Goal: Information Seeking & Learning: Learn about a topic

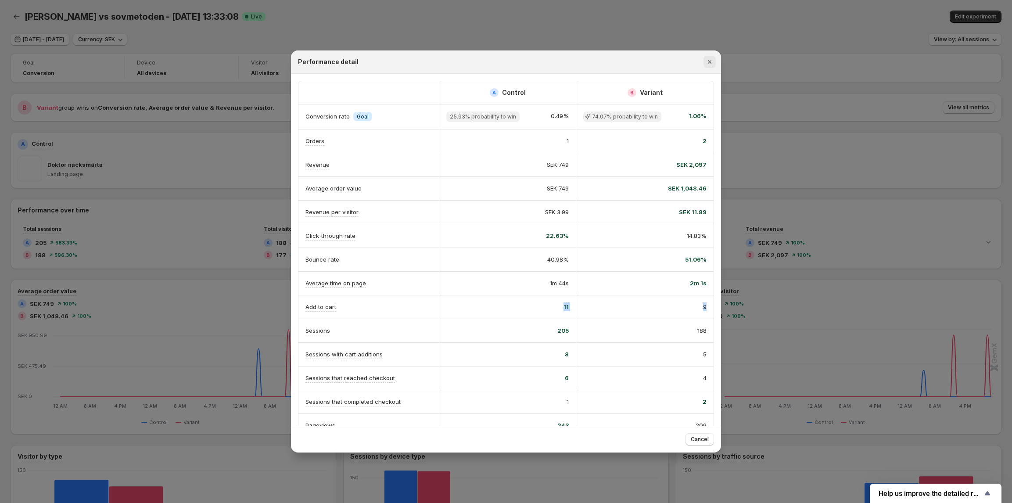
click at [712, 62] on icon "Close" at bounding box center [709, 61] width 9 height 9
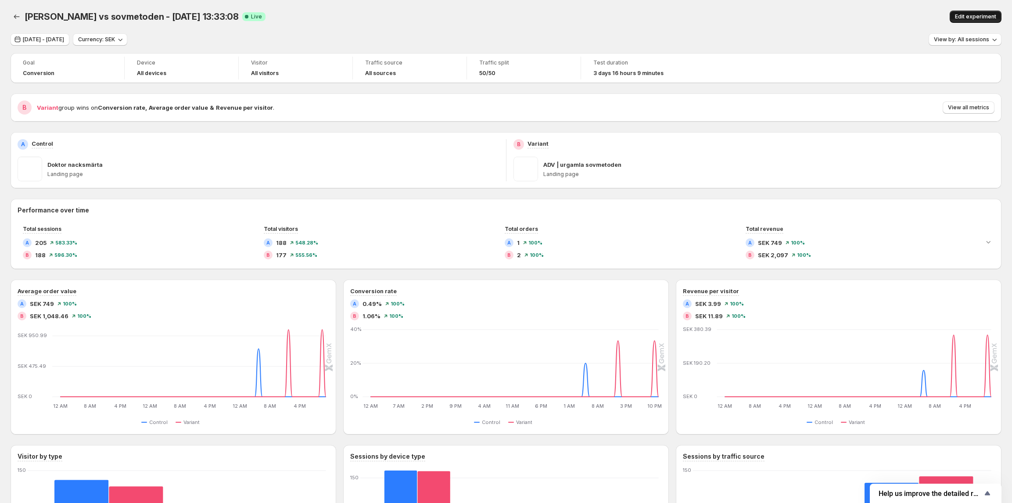
click at [978, 17] on span "Edit experiment" at bounding box center [975, 16] width 41 height 7
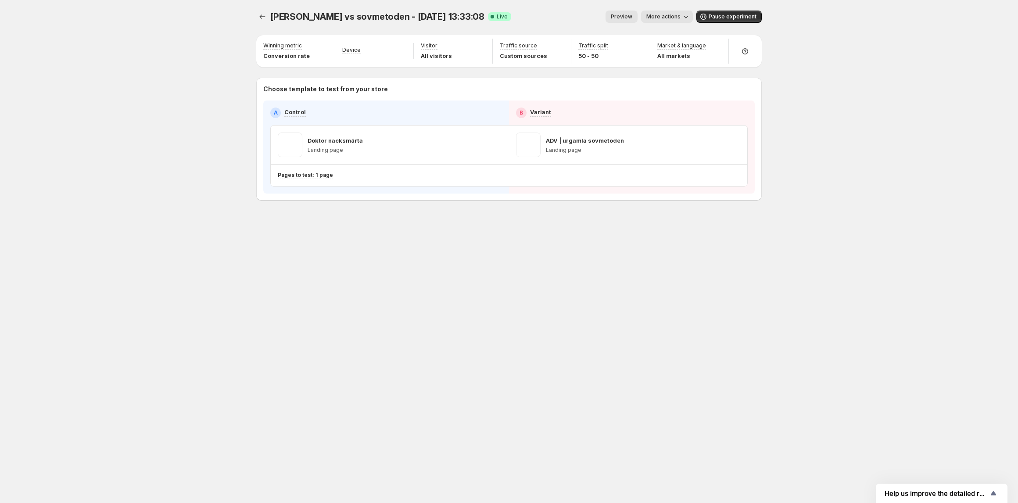
click at [669, 16] on span "More actions" at bounding box center [663, 16] width 34 height 7
click at [677, 66] on span "Copy live page link" at bounding box center [687, 64] width 52 height 7
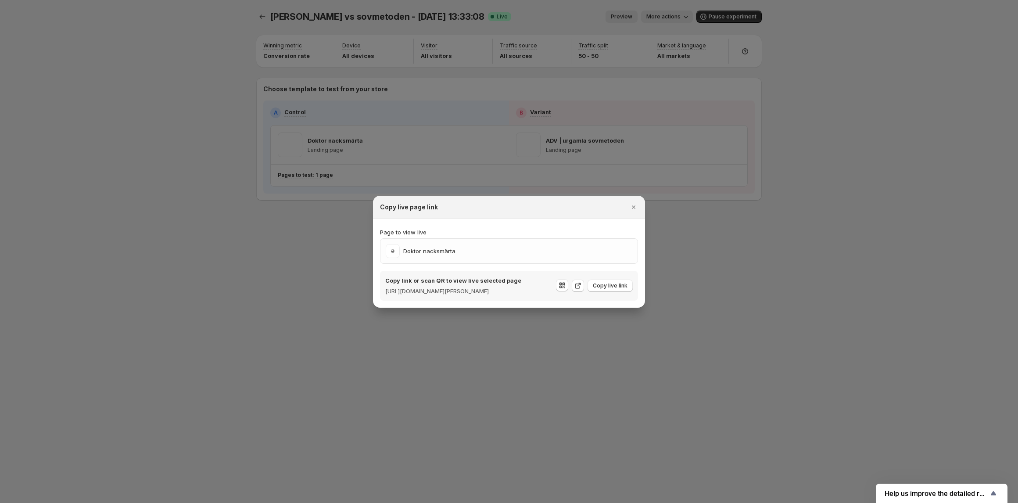
drag, startPoint x: 451, startPoint y: 298, endPoint x: 381, endPoint y: 290, distance: 71.1
click at [381, 290] on div "Copy link or scan QR to view live selected page https://swedishbalance.myshopif…" at bounding box center [509, 286] width 258 height 30
copy p "https://swedishbalance.myshopify.com/pages/adv-doktor-nacke"
click at [628, 203] on button "Close" at bounding box center [633, 207] width 12 height 12
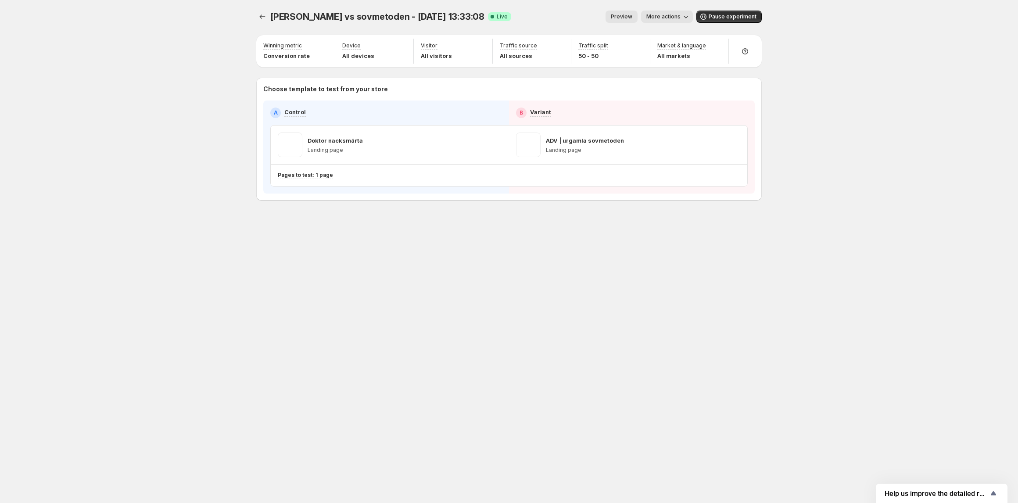
click at [669, 5] on div "dr nacke vs sovmetoden - Oct 10, 13:33:08. This page is ready dr nacke vs sovme…" at bounding box center [508, 16] width 505 height 33
click at [669, 18] on span "More actions" at bounding box center [663, 16] width 34 height 7
click at [668, 31] on span "View analytic" at bounding box center [707, 35] width 92 height 9
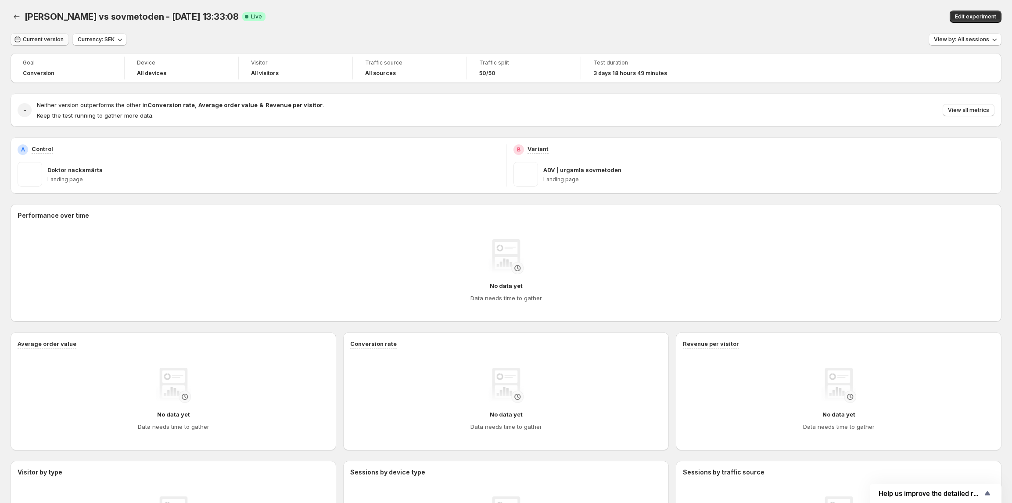
click at [54, 41] on span "Current version" at bounding box center [43, 39] width 41 height 7
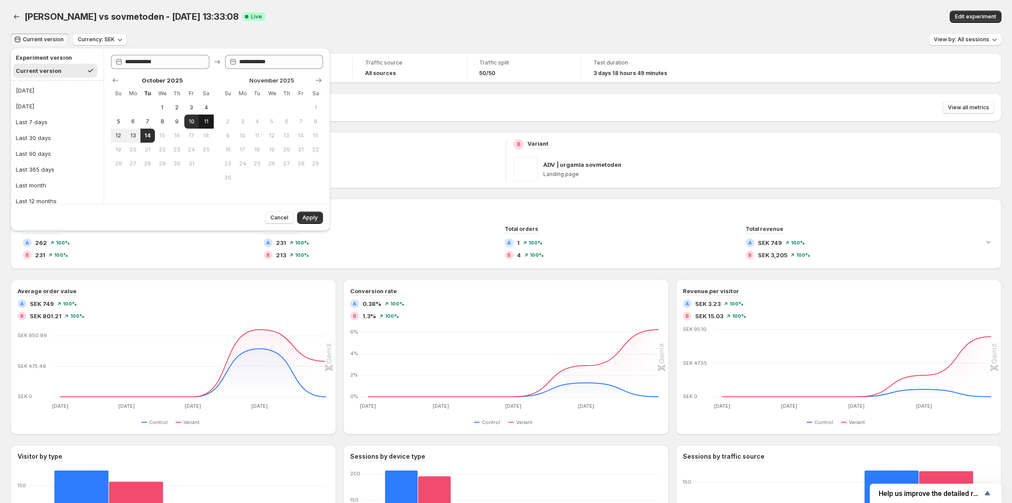
click at [208, 122] on span "11" at bounding box center [205, 121] width 7 height 7
type input "**********"
click at [139, 134] on button "13" at bounding box center [132, 136] width 14 height 14
type input "**********"
click at [301, 216] on button "Apply" at bounding box center [310, 217] width 26 height 12
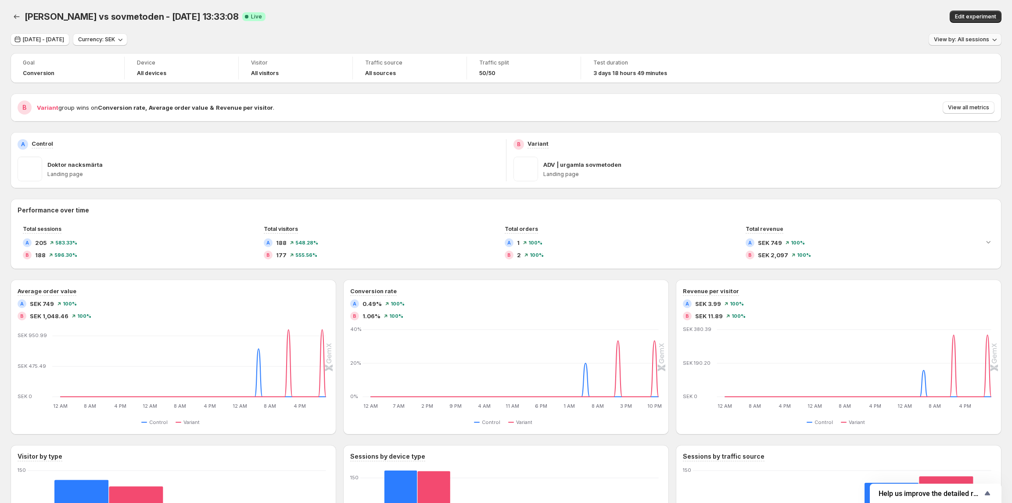
click at [964, 39] on span "View by: All sessions" at bounding box center [961, 39] width 55 height 7
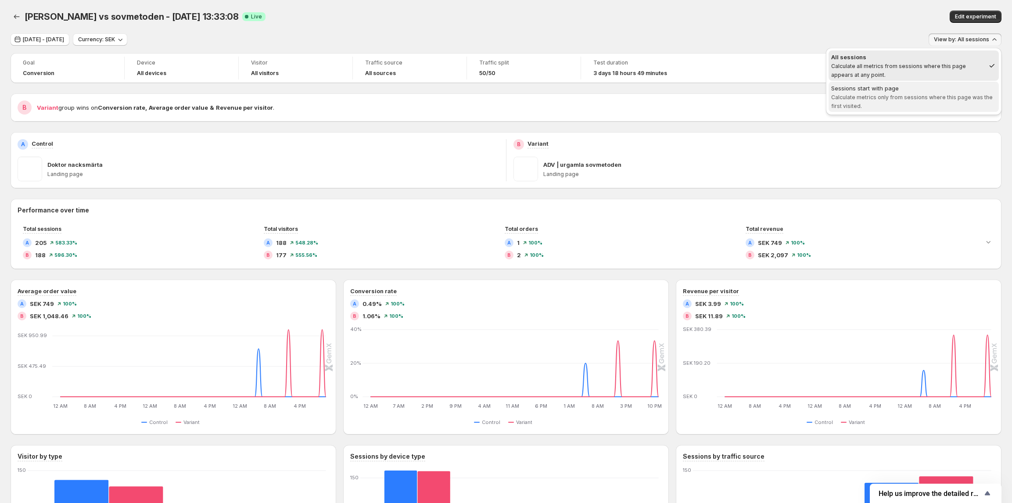
click at [930, 94] on span "Calculate metrics only from sessions where this page was the first visited." at bounding box center [911, 101] width 161 height 15
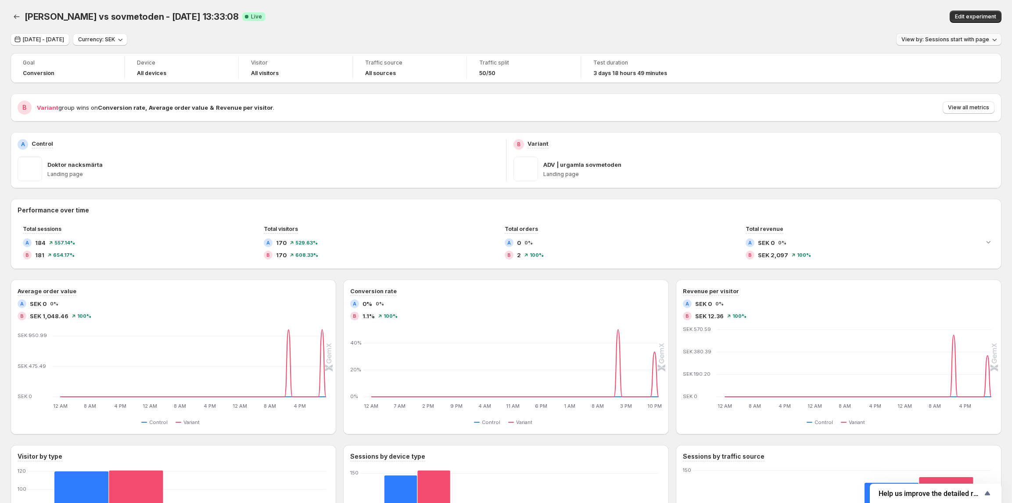
click at [936, 34] on button "View by: Sessions start with page" at bounding box center [948, 39] width 105 height 12
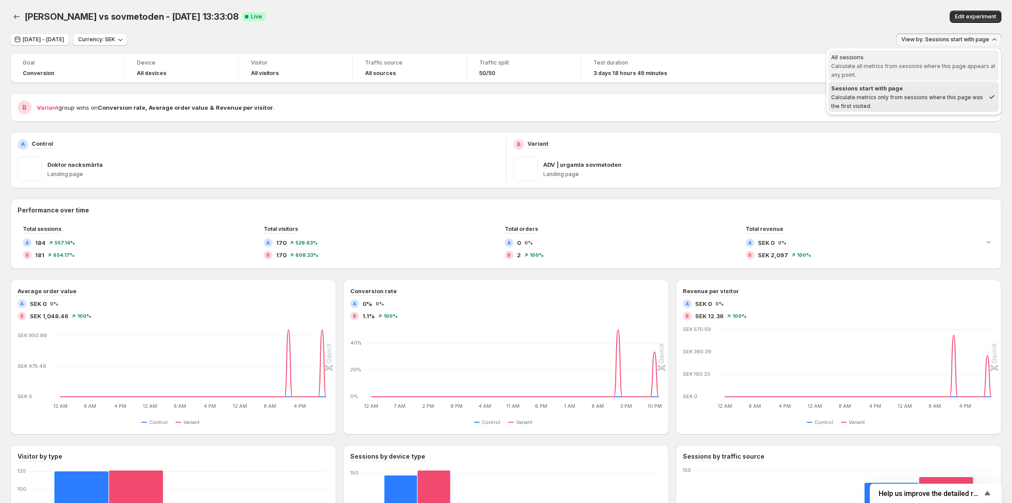
click at [913, 63] on span "Calculate all metrics from sessions where this page appears at any point." at bounding box center [913, 70] width 164 height 15
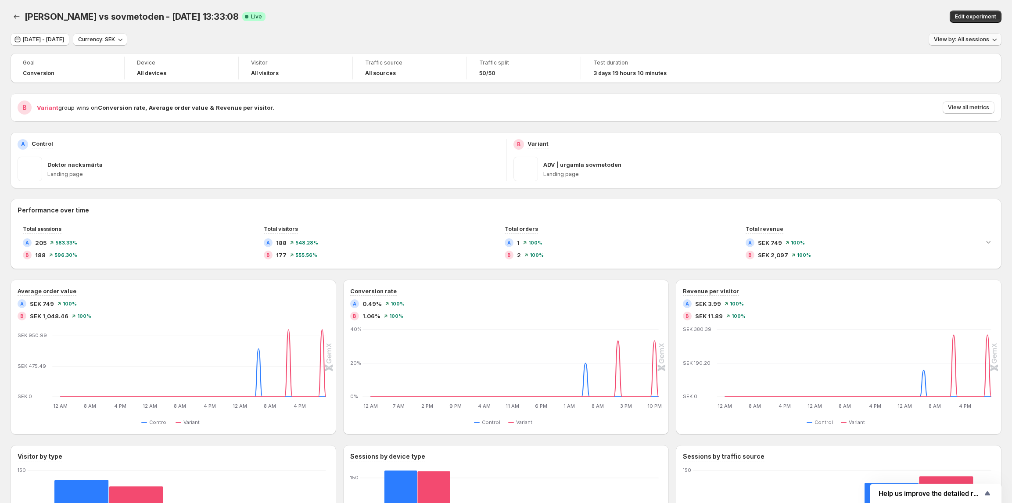
drag, startPoint x: 979, startPoint y: 37, endPoint x: 969, endPoint y: 44, distance: 12.3
click at [979, 37] on span "View by: All sessions" at bounding box center [961, 39] width 55 height 7
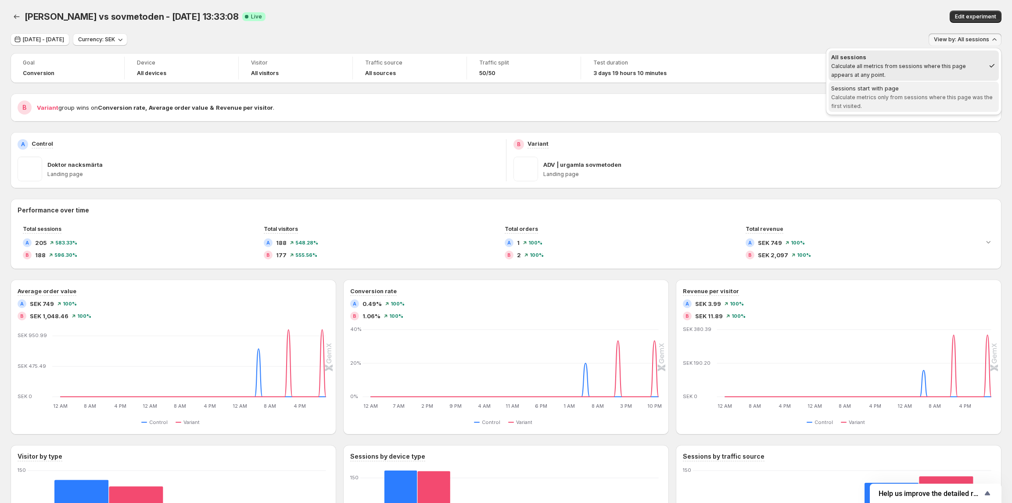
click at [906, 97] on span "Calculate metrics only from sessions where this page was the first visited." at bounding box center [911, 101] width 161 height 15
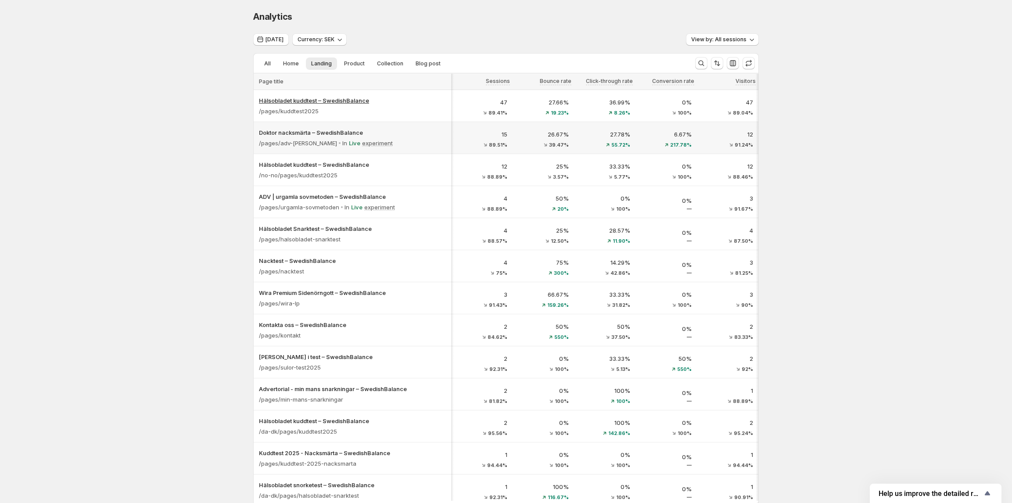
scroll to position [0, 185]
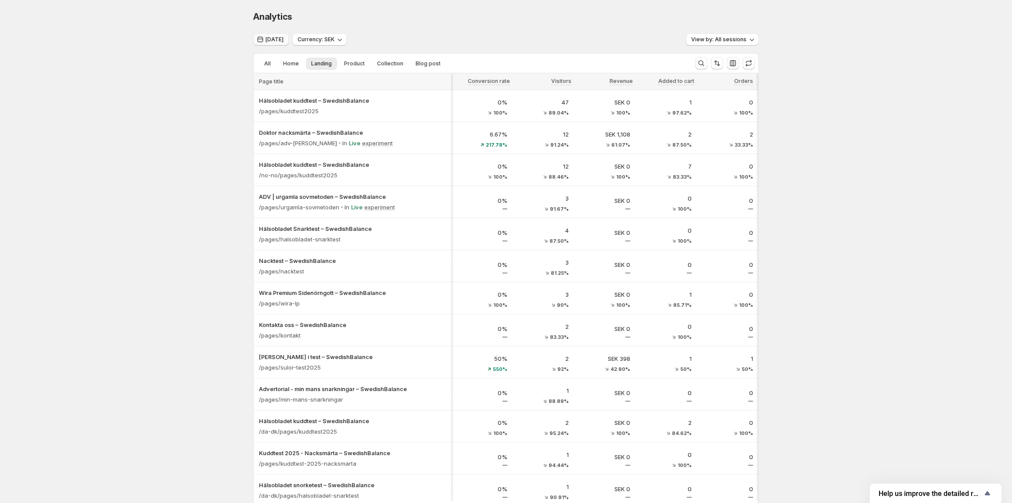
click at [274, 40] on span "Today" at bounding box center [274, 39] width 18 height 7
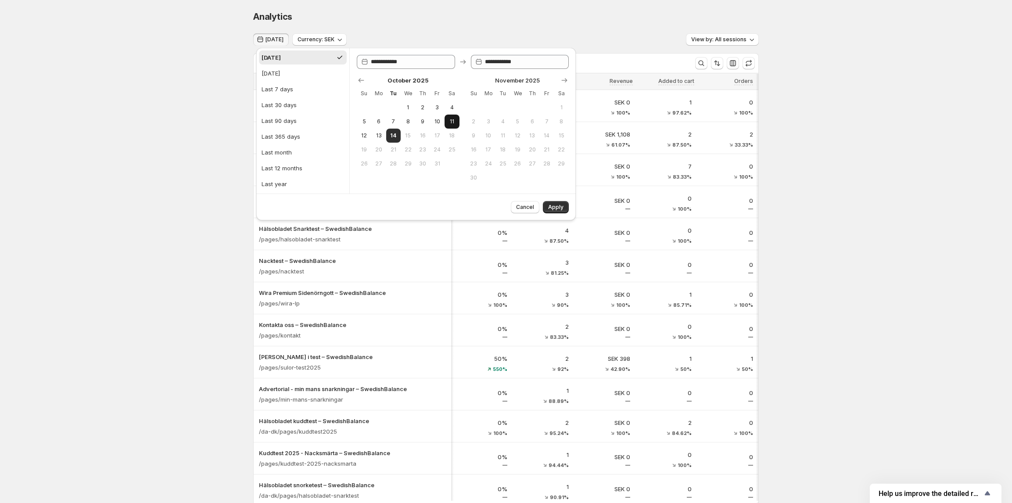
click at [447, 118] on button "11" at bounding box center [451, 121] width 14 height 14
type input "**********"
click at [378, 136] on span "13" at bounding box center [378, 135] width 7 height 7
type input "**********"
click at [557, 205] on span "Apply" at bounding box center [555, 207] width 15 height 7
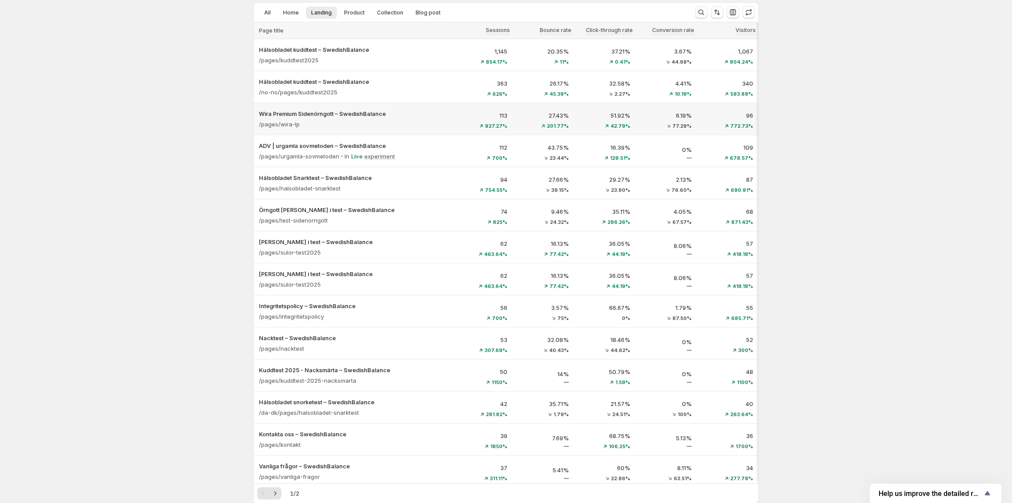
scroll to position [0, 0]
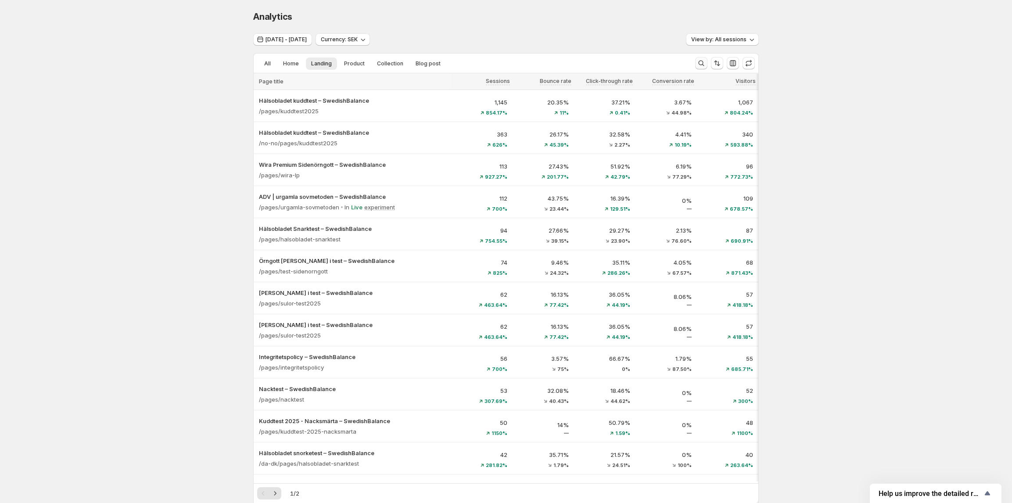
click at [707, 62] on button "Search and filter results" at bounding box center [701, 63] width 12 height 12
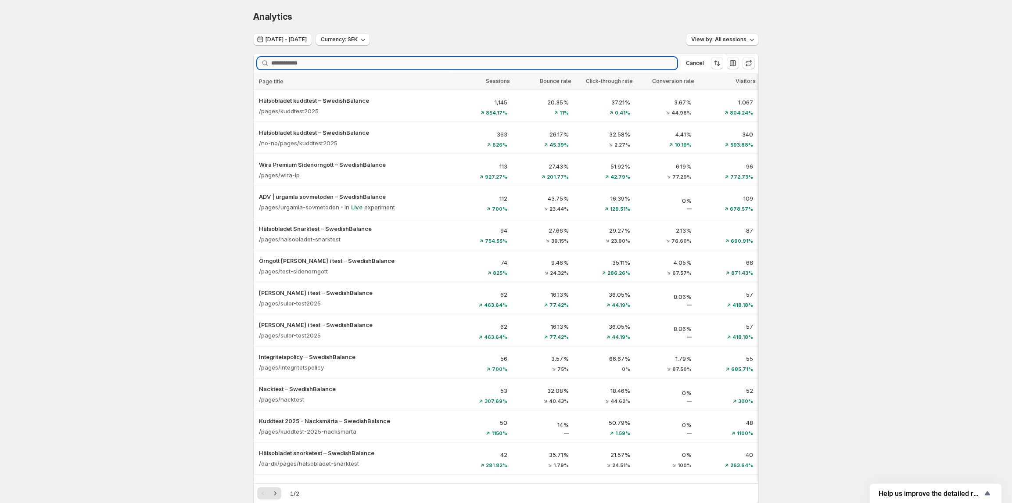
click at [388, 67] on input "Searching..." at bounding box center [474, 63] width 406 height 12
click at [355, 64] on input "Searching..." at bounding box center [474, 63] width 406 height 12
paste input "**********"
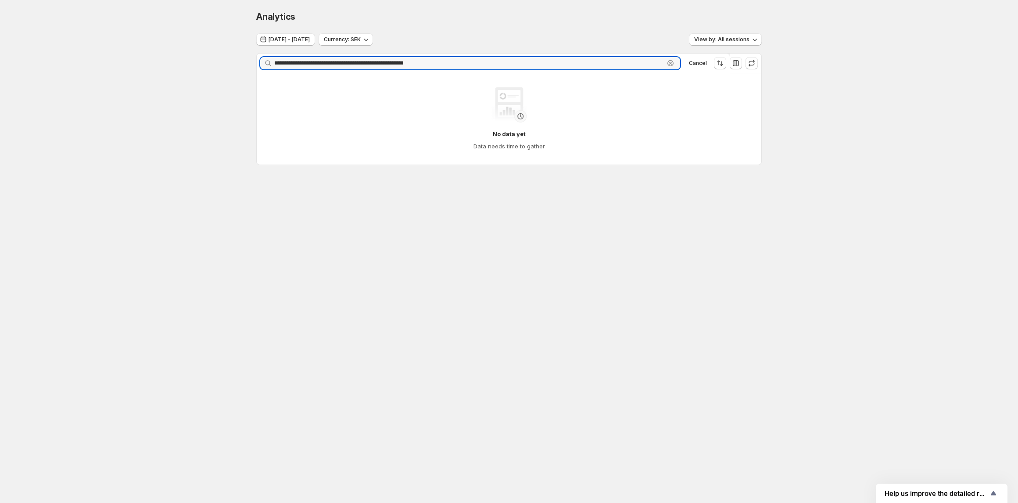
drag, startPoint x: 379, startPoint y: 60, endPoint x: 222, endPoint y: 74, distance: 158.1
click at [222, 74] on div "**********" at bounding box center [509, 106] width 1018 height 212
click at [448, 61] on input "**********" at bounding box center [469, 63] width 390 height 12
type input "**********"
drag, startPoint x: 363, startPoint y: 62, endPoint x: 254, endPoint y: 93, distance: 113.2
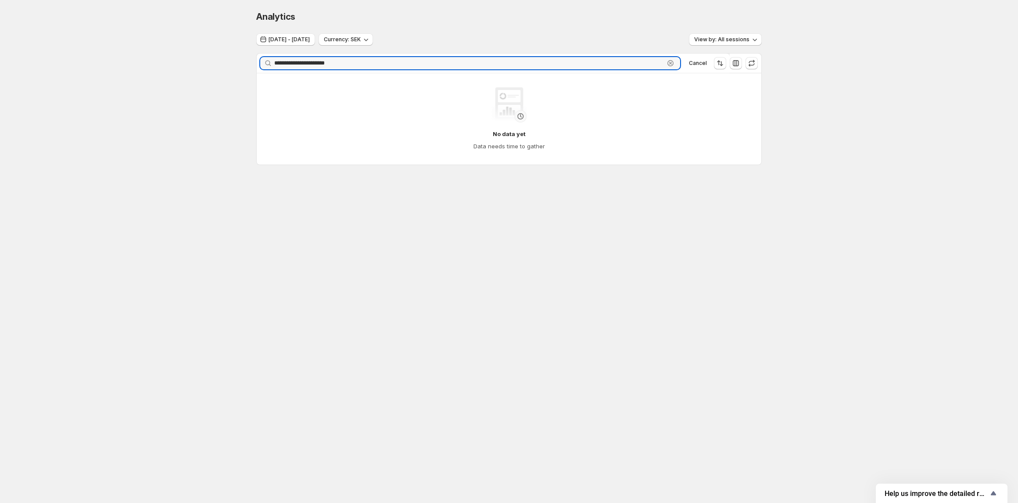
click at [255, 68] on div "**********" at bounding box center [509, 106] width 526 height 212
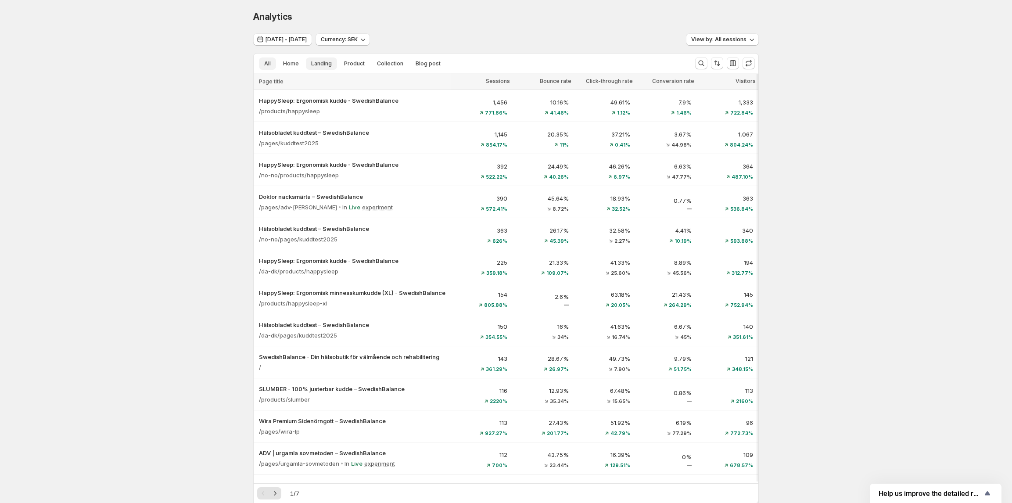
click at [326, 61] on span "Landing" at bounding box center [321, 63] width 21 height 7
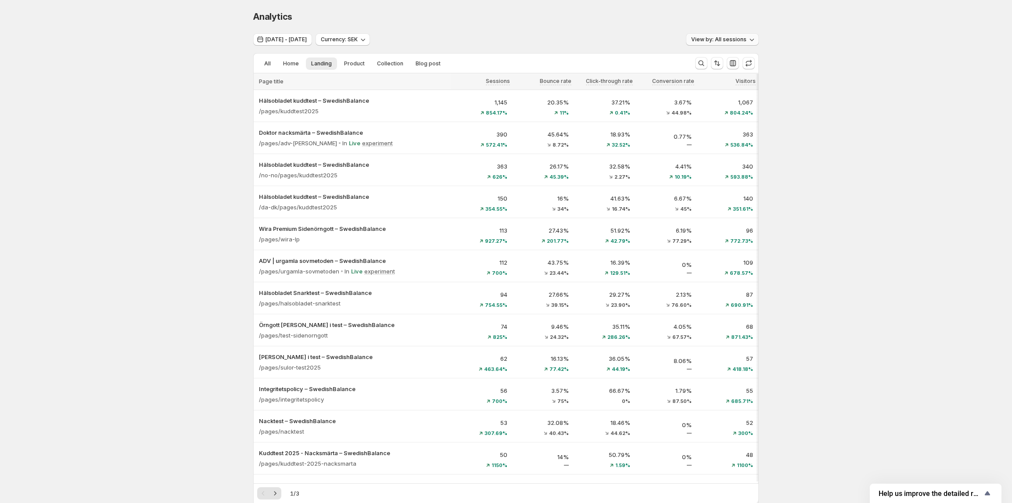
click at [716, 37] on span "View by: All sessions" at bounding box center [718, 39] width 55 height 7
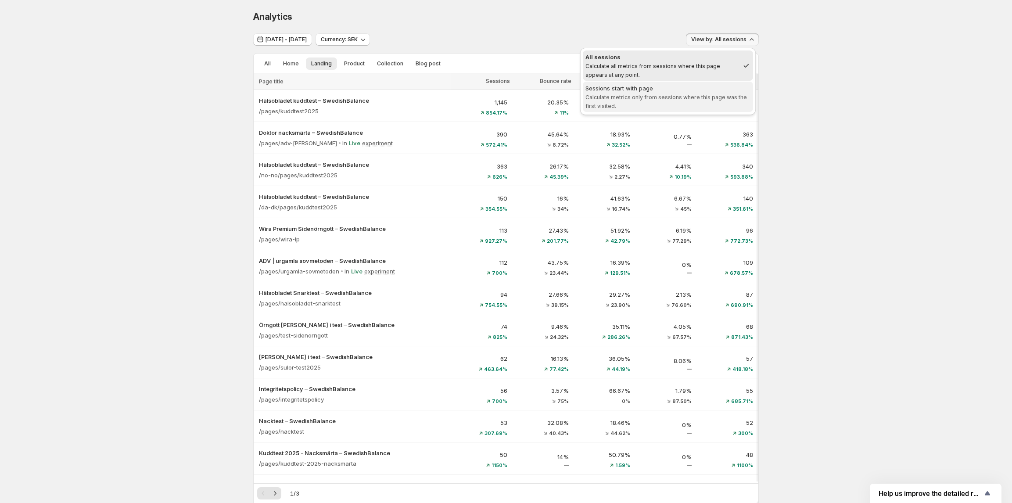
click at [673, 87] on div "Sessions start with page" at bounding box center [667, 88] width 165 height 9
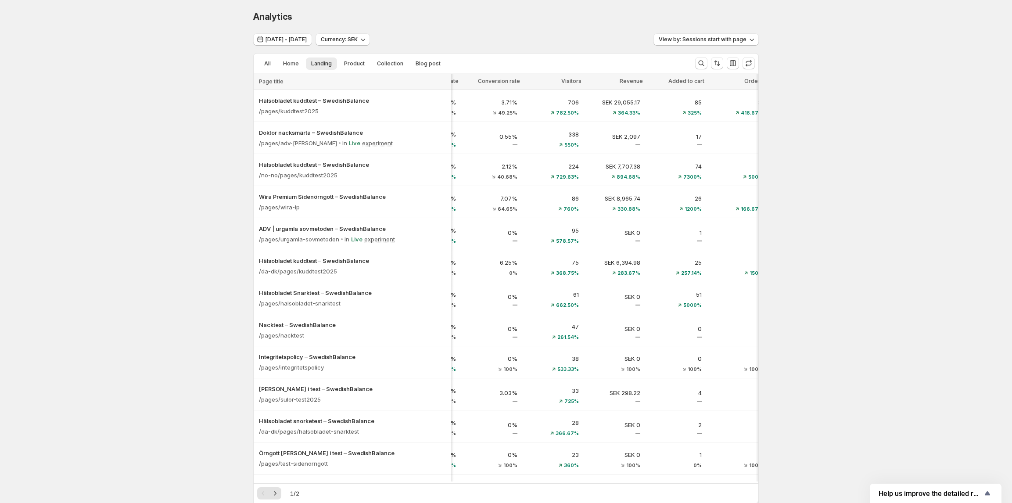
scroll to position [0, 185]
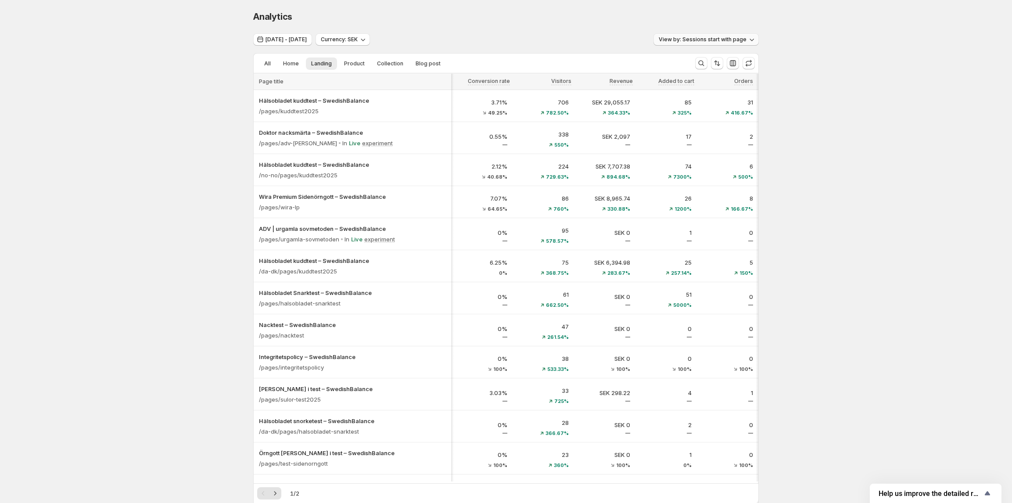
click at [740, 44] on button "View by: Sessions start with page" at bounding box center [705, 39] width 105 height 12
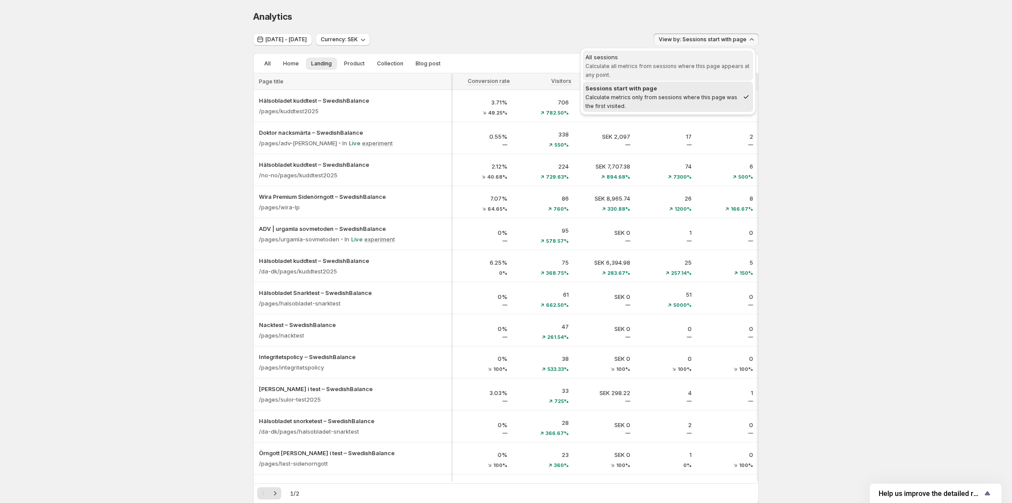
click at [723, 57] on div "All sessions" at bounding box center [667, 57] width 165 height 9
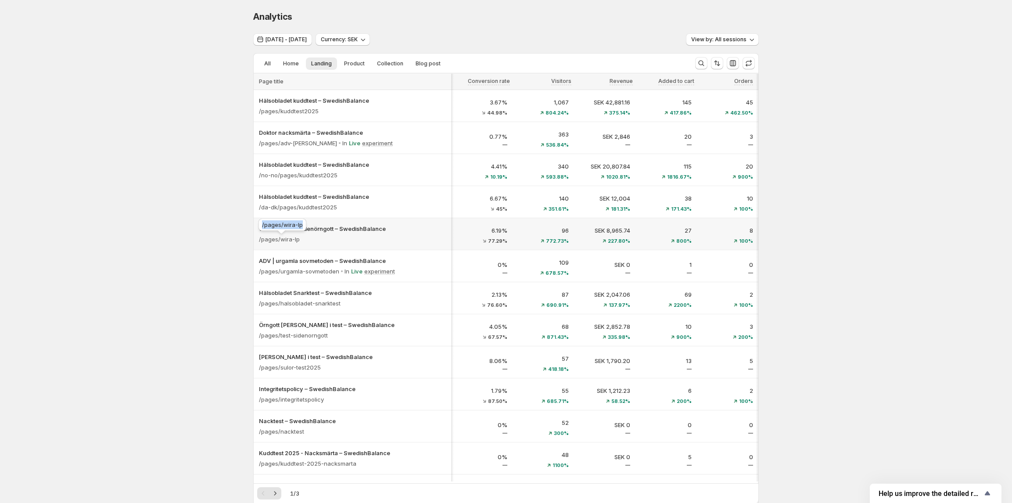
copy span "/pages/wira-lp"
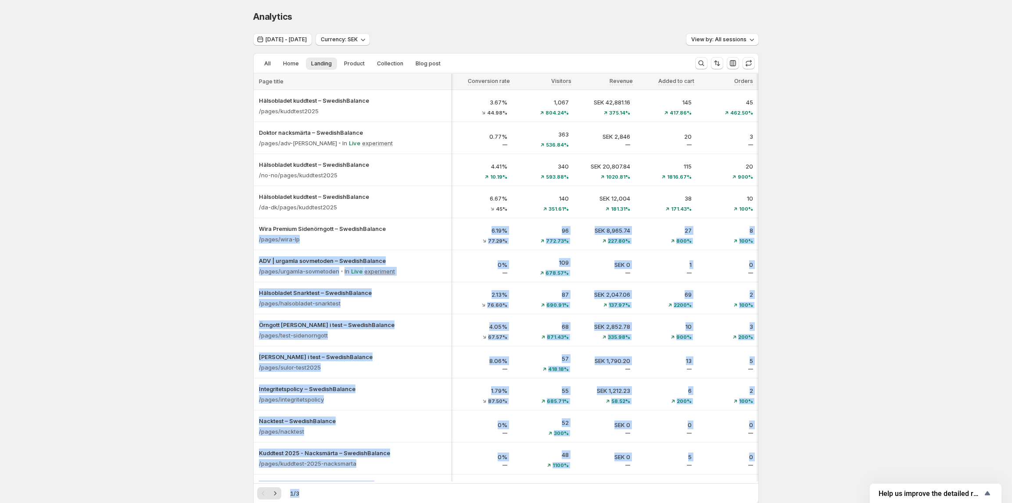
drag, startPoint x: 303, startPoint y: 224, endPoint x: 204, endPoint y: 226, distance: 99.2
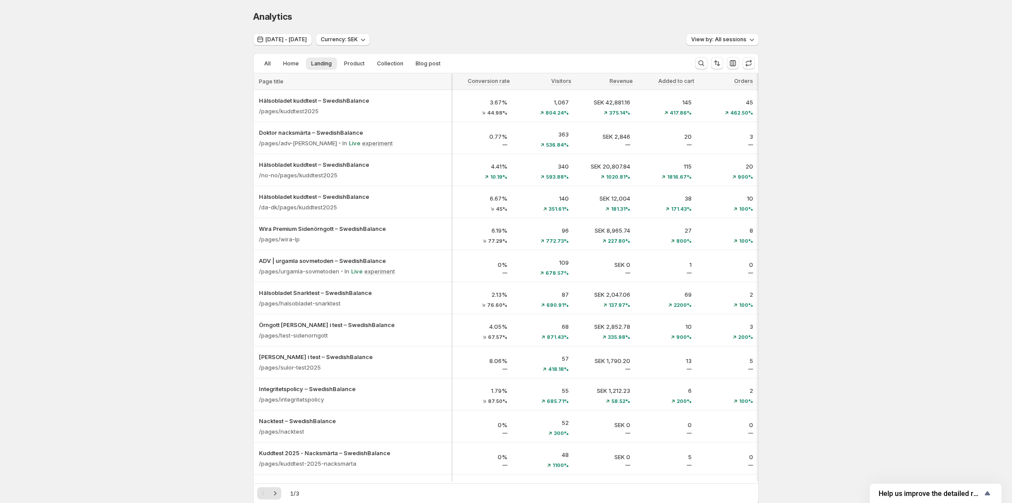
click at [199, 225] on div "Analytics. This page is ready Analytics Oct 11, 2025 - Oct 13, 2025 Currency: S…" at bounding box center [506, 400] width 1012 height 800
copy span "/pages/urgamla-sovmetoden"
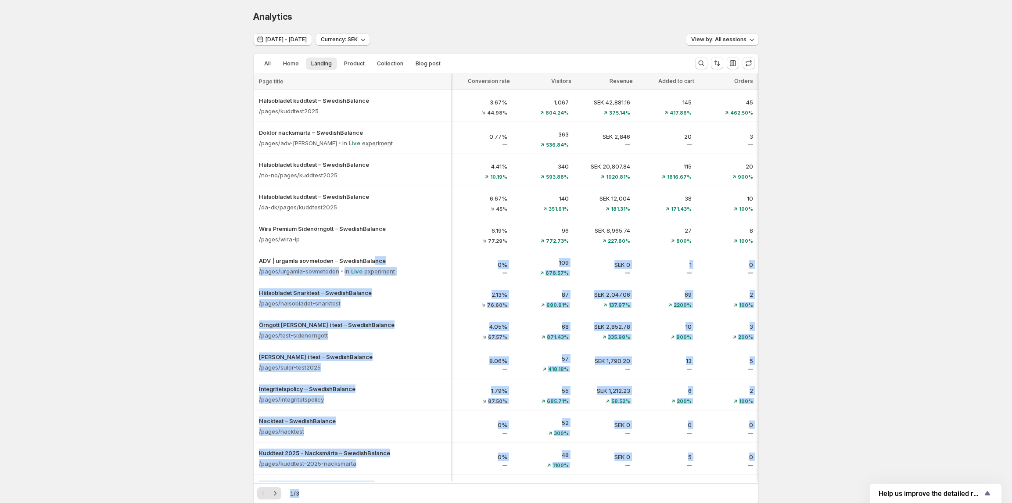
drag, startPoint x: 340, startPoint y: 257, endPoint x: 171, endPoint y: 259, distance: 169.4
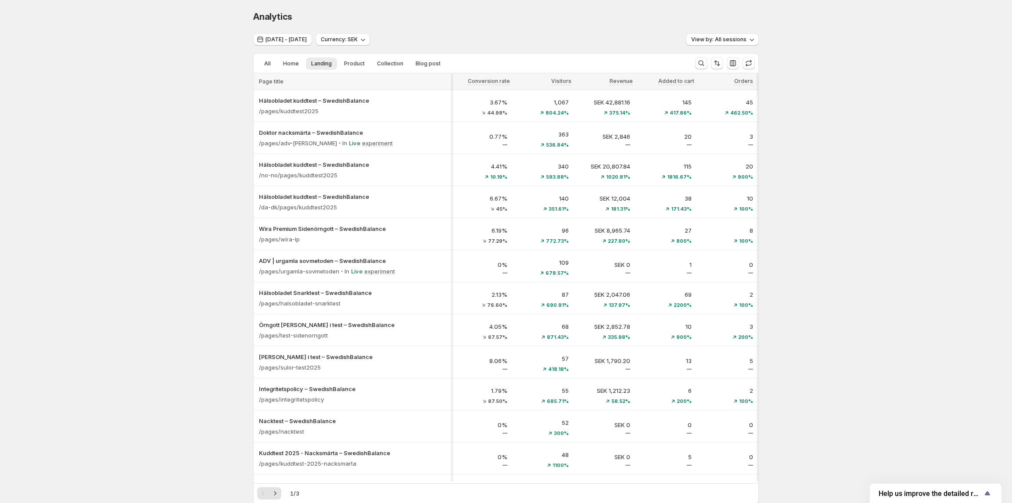
click at [162, 257] on div "Analytics. This page is ready Analytics Oct 11, 2025 - Oct 13, 2025 Currency: S…" at bounding box center [506, 400] width 1012 height 800
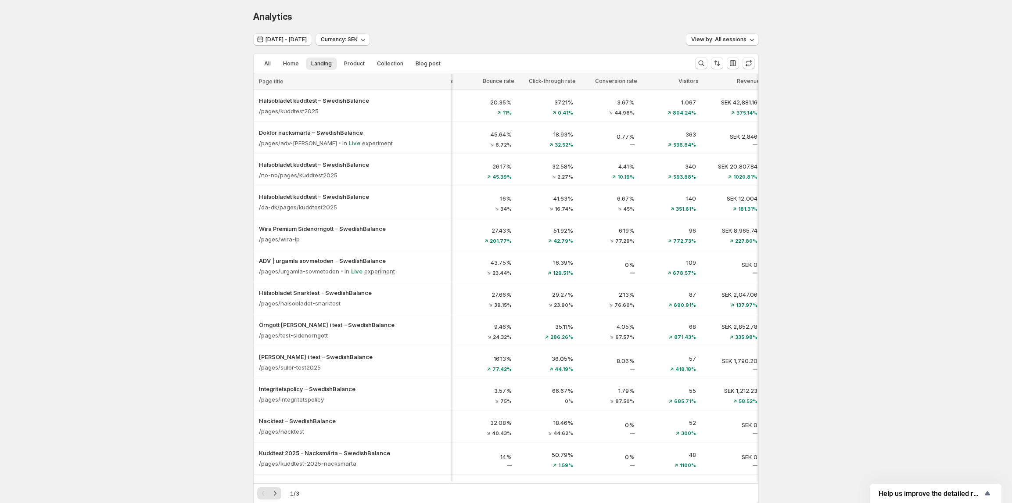
scroll to position [0, 0]
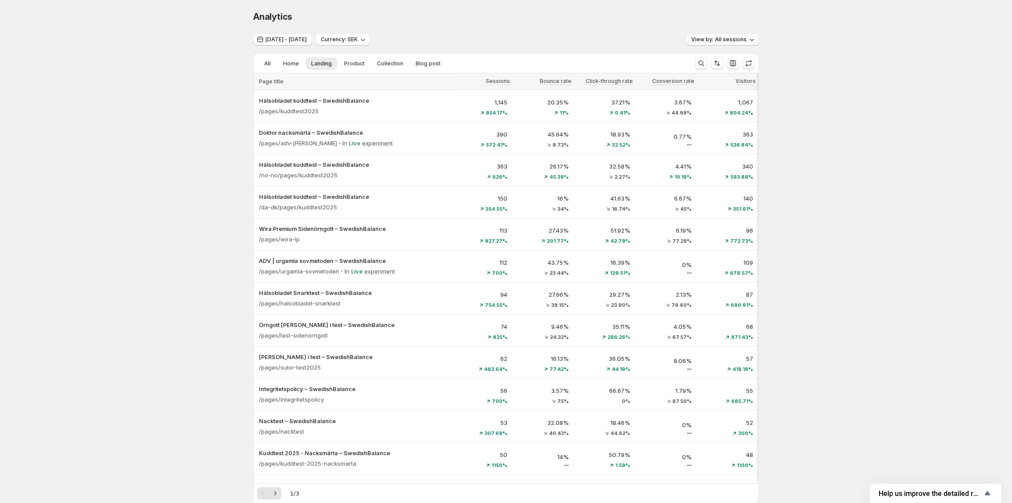
click at [721, 41] on span "View by: All sessions" at bounding box center [718, 39] width 55 height 7
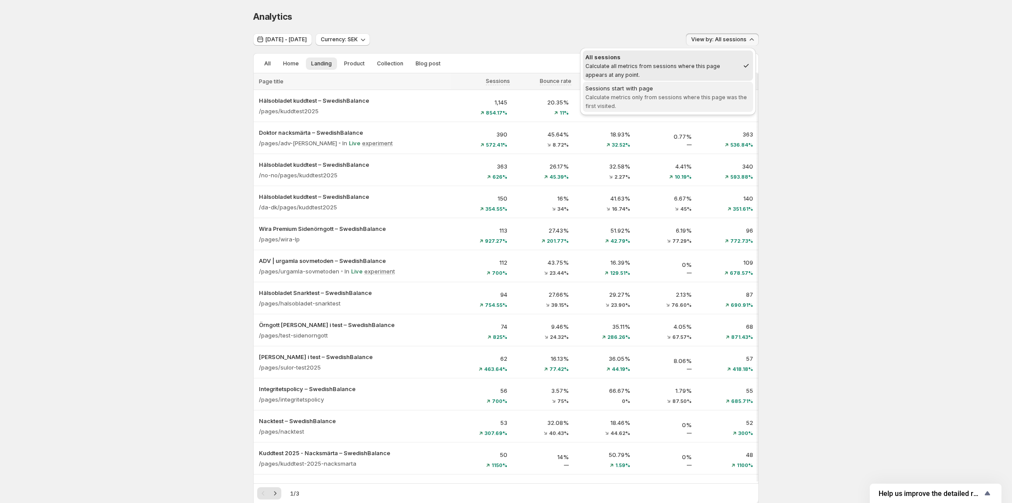
click at [697, 96] on span "Calculate metrics only from sessions where this page was the first visited." at bounding box center [665, 101] width 161 height 15
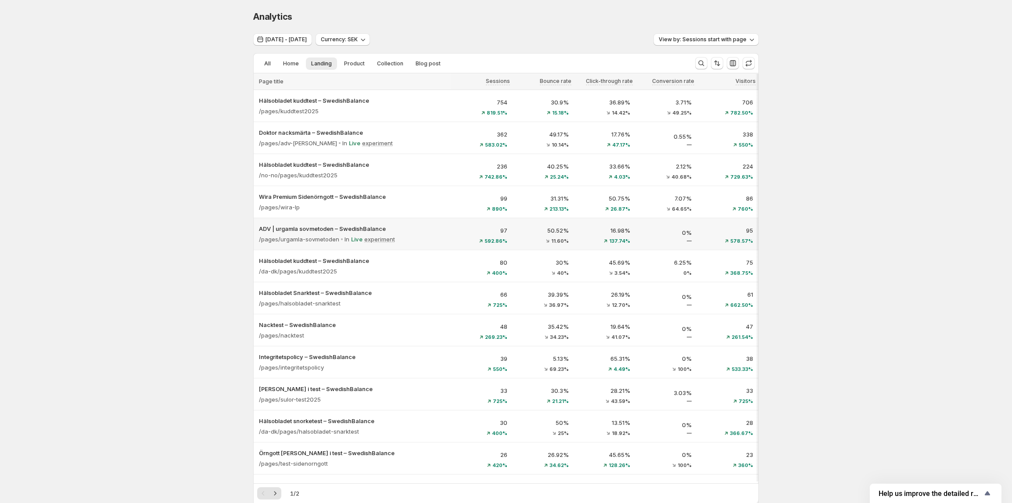
drag, startPoint x: 256, startPoint y: 241, endPoint x: 227, endPoint y: 246, distance: 29.8
click at [231, 246] on div "Analytics. This page is ready Analytics Oct 11, 2025 - Oct 13, 2025 Currency: S…" at bounding box center [506, 400] width 1012 height 800
click at [227, 246] on div "Analytics. This page is ready Analytics Oct 11, 2025 - Oct 13, 2025 Currency: S…" at bounding box center [506, 400] width 1012 height 800
copy span "/pages/urgamla-sovmetoden"
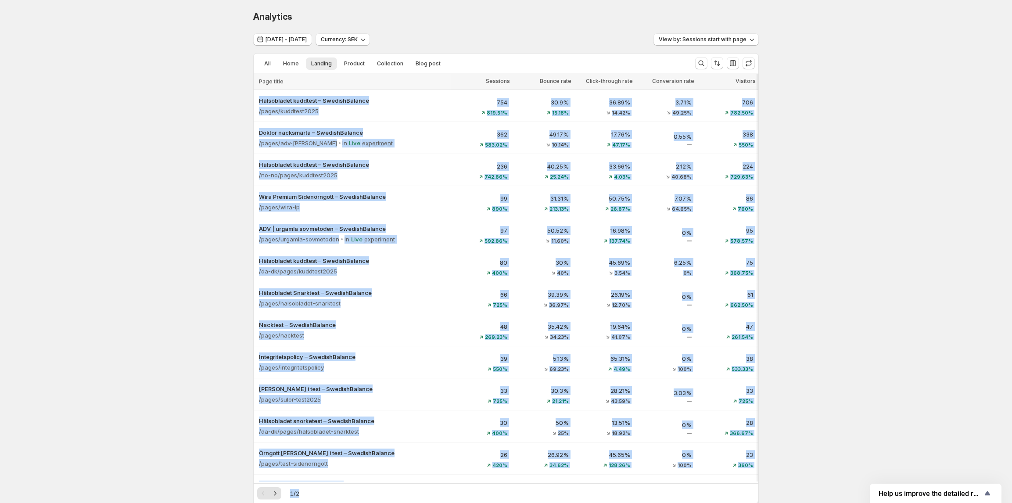
drag, startPoint x: 341, startPoint y: 227, endPoint x: 209, endPoint y: 227, distance: 132.0
click at [194, 235] on div "Analytics. This page is ready Analytics Oct 11, 2025 - Oct 13, 2025 Currency: S…" at bounding box center [506, 400] width 1012 height 800
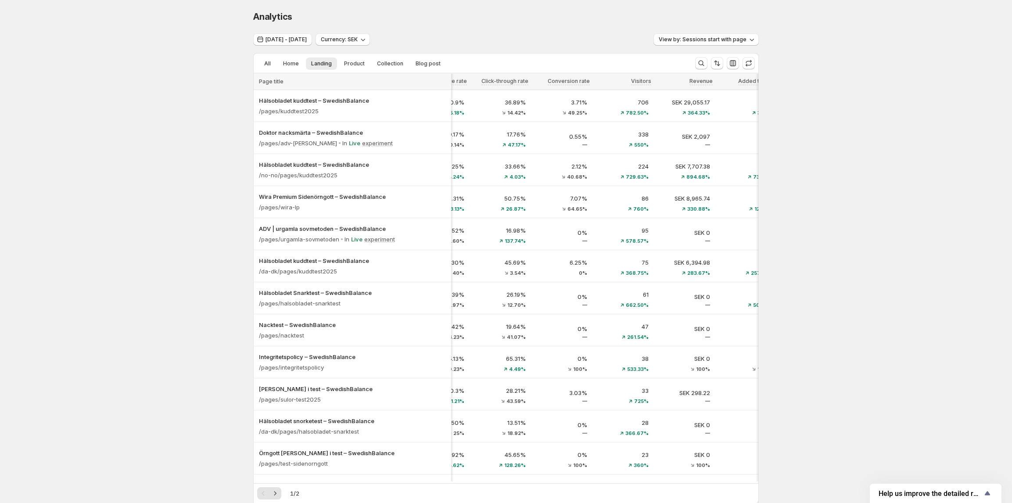
scroll to position [0, 54]
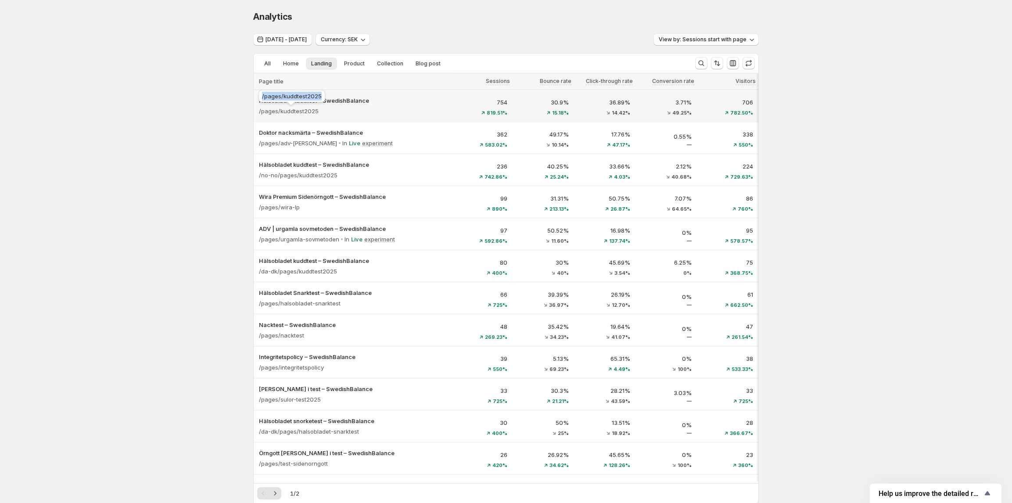
copy span "/pages/kuddtest2025"
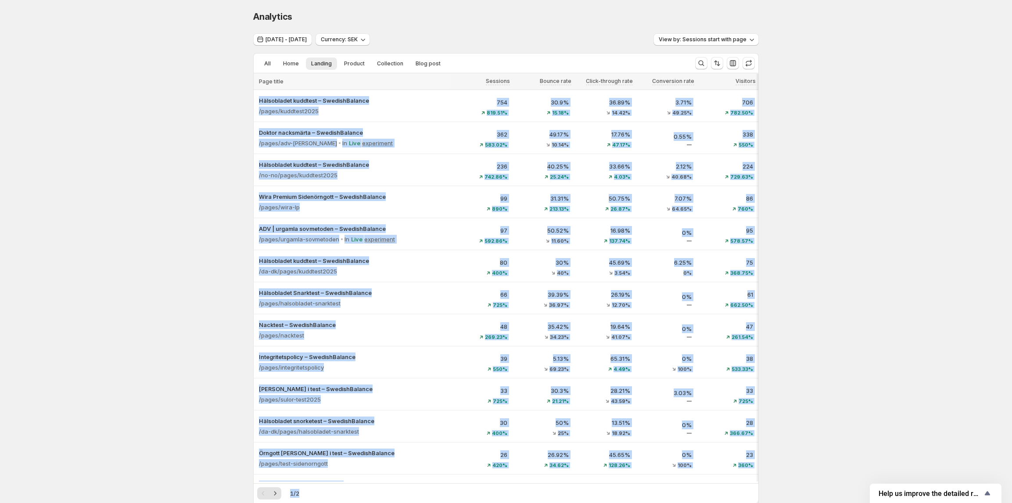
drag, startPoint x: 320, startPoint y: 96, endPoint x: 212, endPoint y: 113, distance: 109.3
click at [194, 267] on div "Analytics. This page is ready Analytics Oct 11, 2025 - Oct 13, 2025 Currency: S…" at bounding box center [506, 400] width 1012 height 800
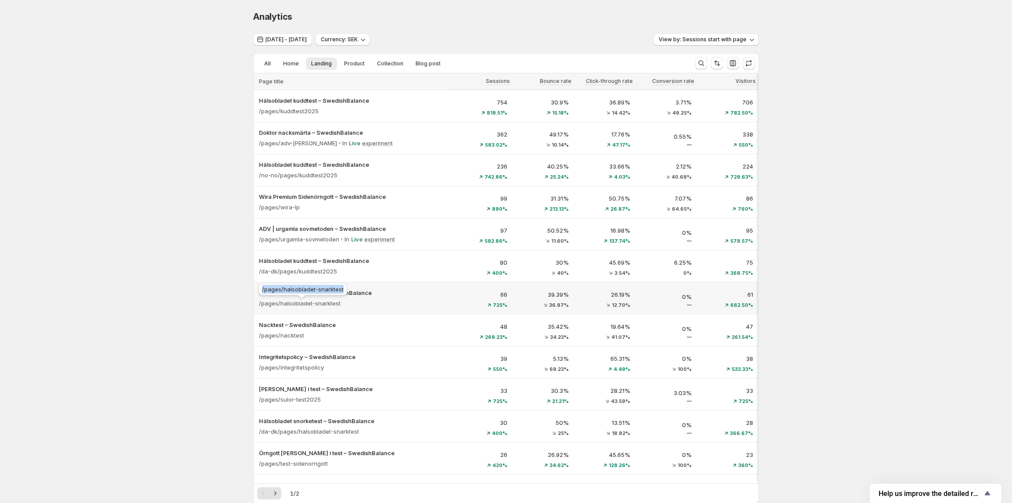
copy span "/pages/halsobladet-snarktest"
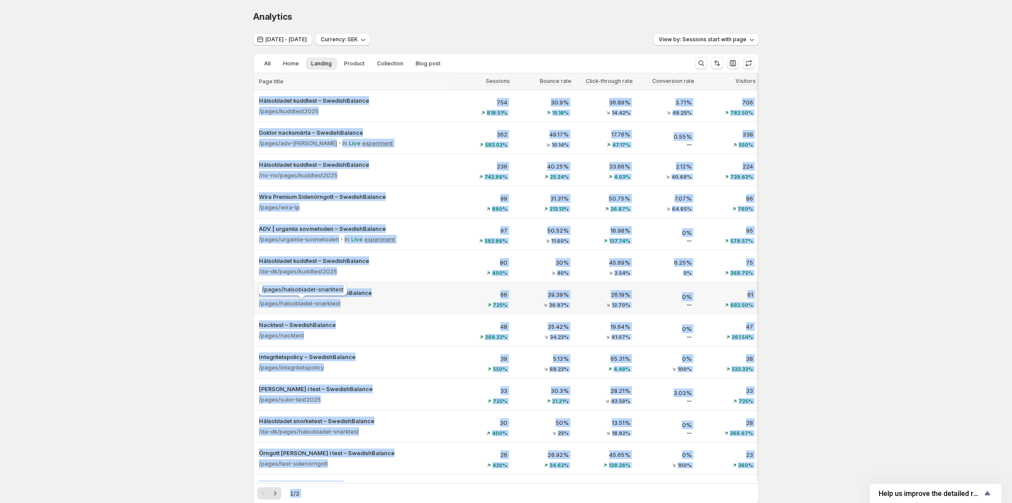
drag, startPoint x: 341, startPoint y: 290, endPoint x: 196, endPoint y: 300, distance: 146.0
click at [186, 301] on div "Analytics. This page is ready Analytics Oct 11, 2025 - Oct 13, 2025 Currency: S…" at bounding box center [506, 400] width 1012 height 800
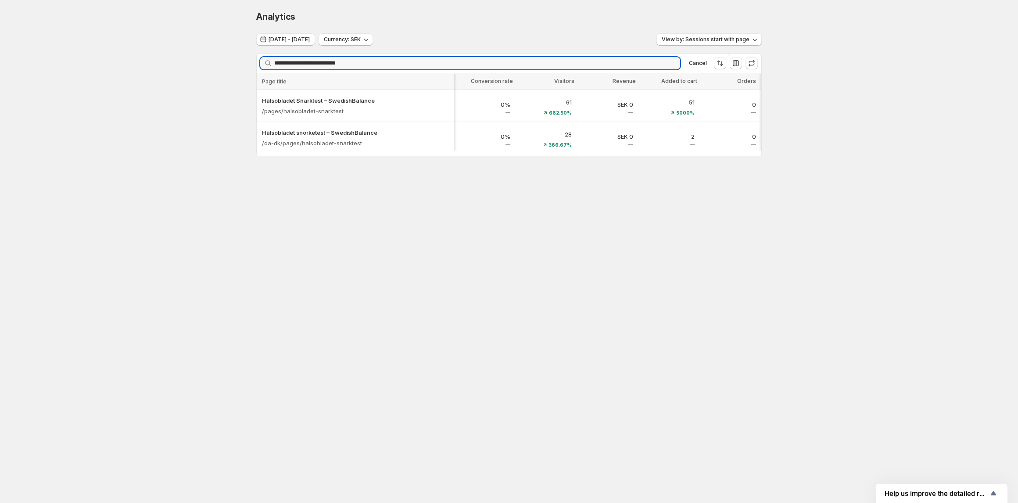
type input "**********"
click at [377, 227] on body "**********" at bounding box center [509, 251] width 1018 height 503
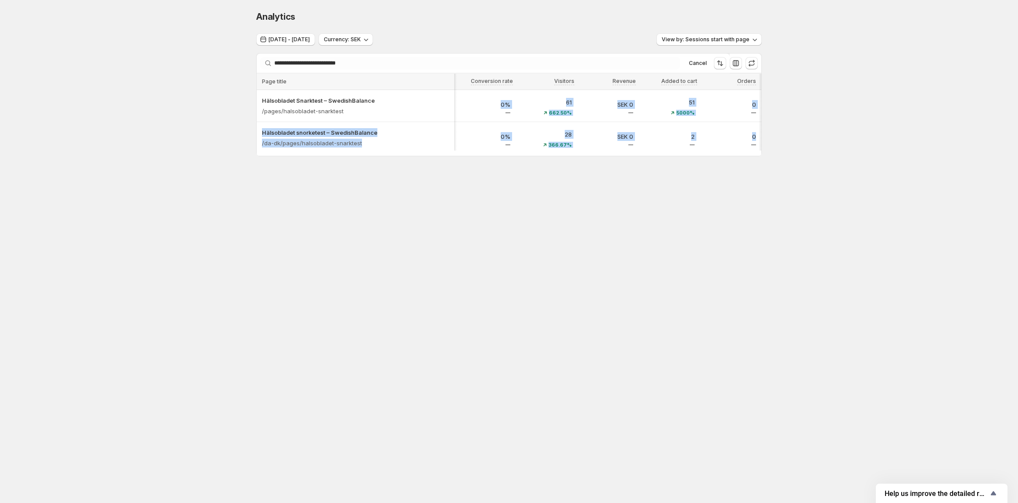
drag, startPoint x: 343, startPoint y: 95, endPoint x: 202, endPoint y: 111, distance: 142.1
click at [166, 123] on div "**********" at bounding box center [509, 102] width 1018 height 204
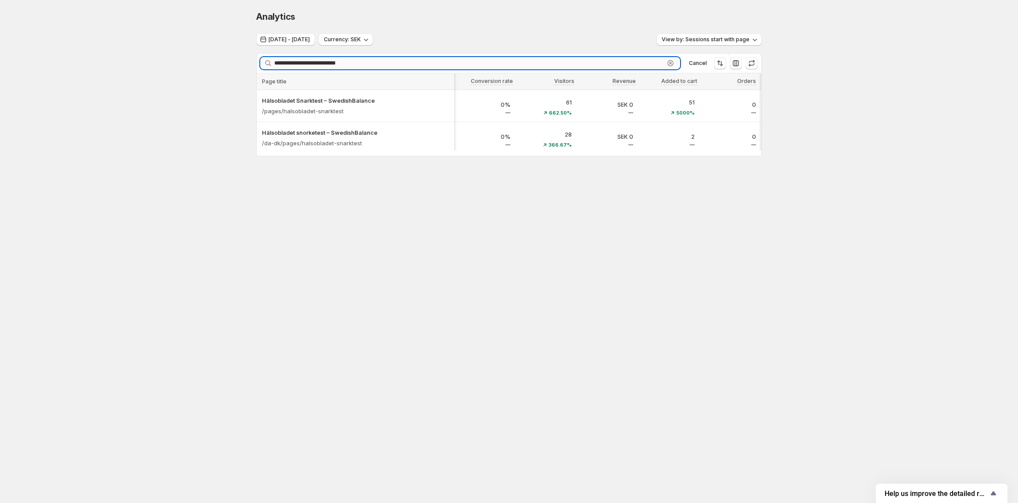
click at [320, 62] on input "**********" at bounding box center [469, 63] width 390 height 12
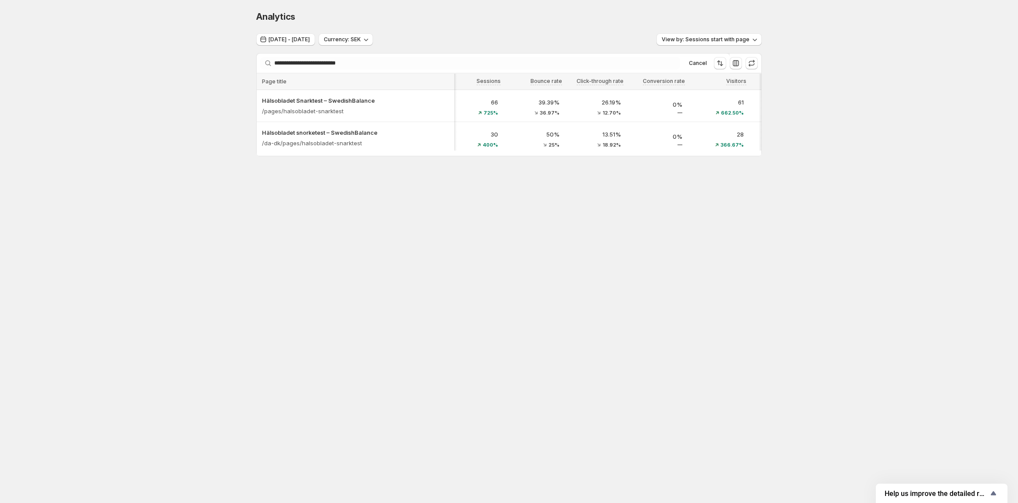
scroll to position [0, 0]
click at [734, 66] on icon "button" at bounding box center [735, 63] width 9 height 9
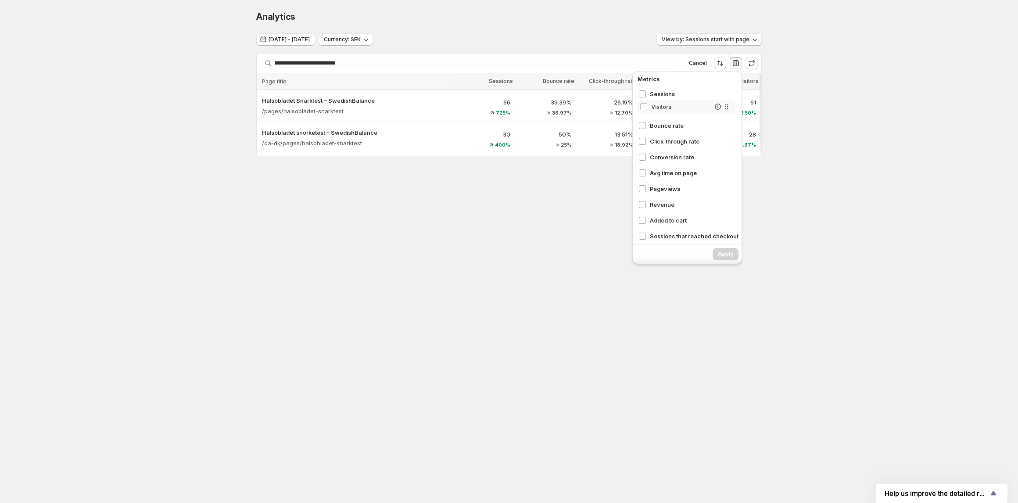
drag, startPoint x: 725, startPoint y: 157, endPoint x: 727, endPoint y: 110, distance: 47.4
click at [727, 104] on div "Sessions Bounce rate Click-through rate Conversion rate Visitors Avg time on pa…" at bounding box center [689, 164] width 107 height 154
drag, startPoint x: 725, startPoint y: 215, endPoint x: 721, endPoint y: 152, distance: 63.3
click at [722, 119] on div "Sessions Visitors Bounce rate Click-through rate Conversion rate Avg time on pa…" at bounding box center [689, 164] width 107 height 154
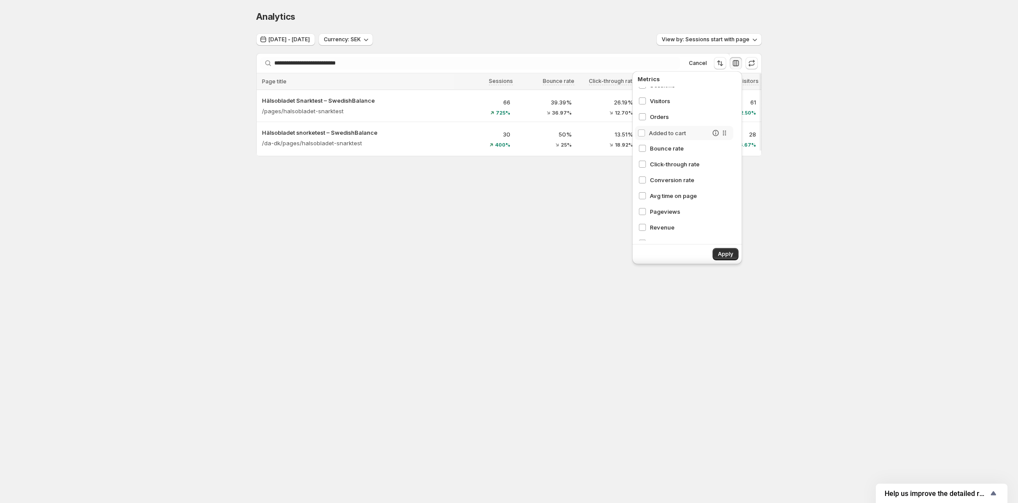
drag, startPoint x: 725, startPoint y: 137, endPoint x: 724, endPoint y: 32, distance: 105.3
click at [724, 32] on div "**********" at bounding box center [509, 102] width 1018 height 204
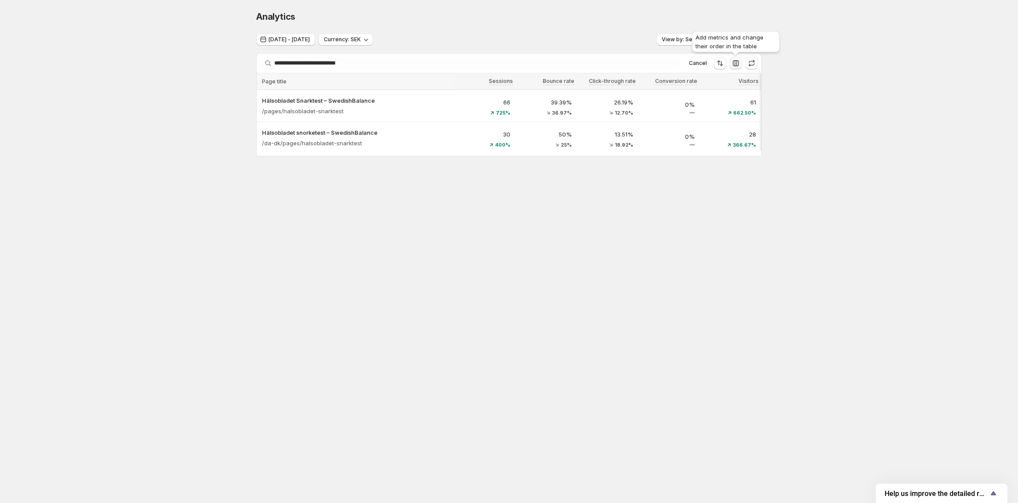
click at [734, 63] on icon "button" at bounding box center [736, 63] width 6 height 6
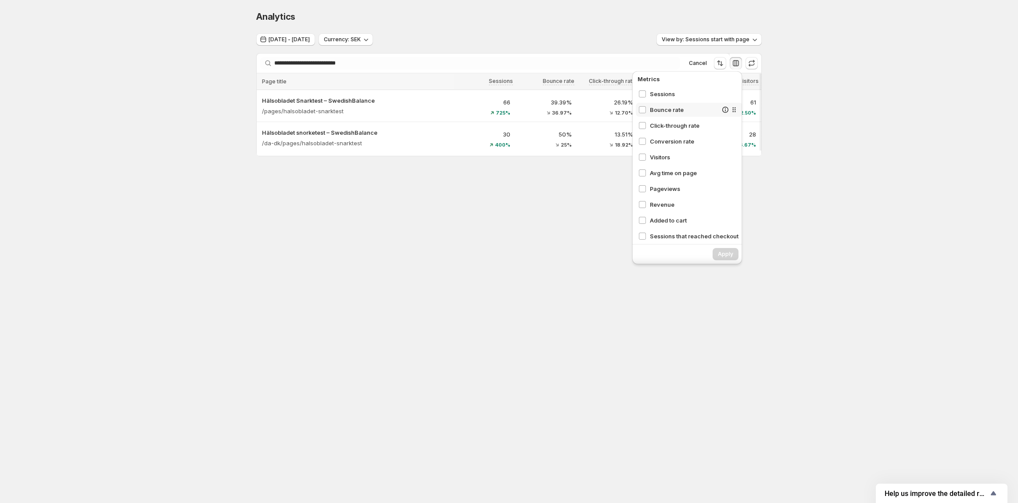
drag, startPoint x: 730, startPoint y: 154, endPoint x: 720, endPoint y: 113, distance: 42.4
click at [720, 113] on div "Sessions Bounce rate Click-through rate Conversion rate Visitors Avg time on pa…" at bounding box center [689, 164] width 107 height 154
drag, startPoint x: 723, startPoint y: 157, endPoint x: 716, endPoint y: 102, distance: 54.8
click at [716, 102] on div "Sessions Bounce rate Click-through rate Conversion rate Visitors Avg time on pa…" at bounding box center [689, 164] width 107 height 154
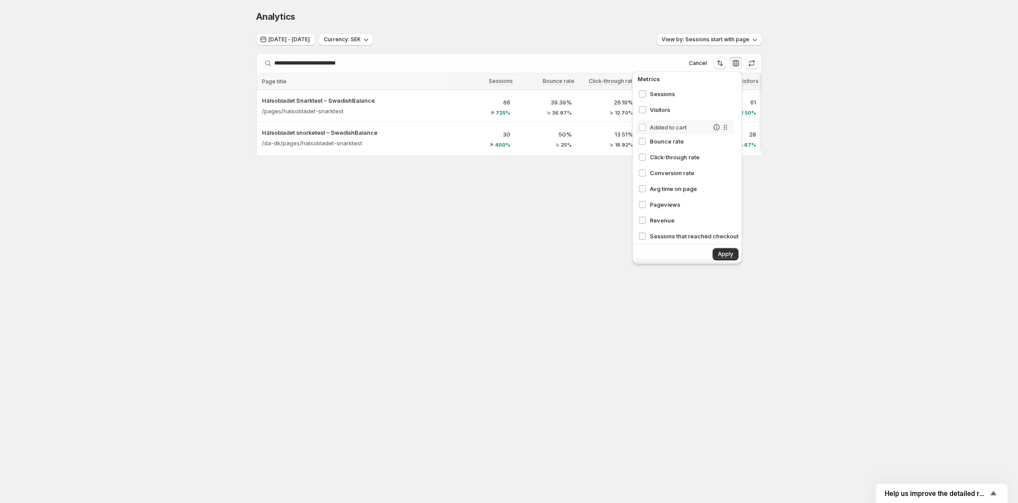
drag, startPoint x: 726, startPoint y: 218, endPoint x: 725, endPoint y: 122, distance: 96.5
click at [725, 122] on div "Sessions Visitors Bounce rate Click-through rate Conversion rate Avg time on pa…" at bounding box center [689, 164] width 107 height 154
drag, startPoint x: 727, startPoint y: 217, endPoint x: 724, endPoint y: 141, distance: 75.5
click at [724, 141] on div "Sessions Visitors Added to cart Bounce rate Click-through rate Conversion rate …" at bounding box center [689, 164] width 107 height 154
click at [726, 253] on span "Apply" at bounding box center [725, 253] width 15 height 7
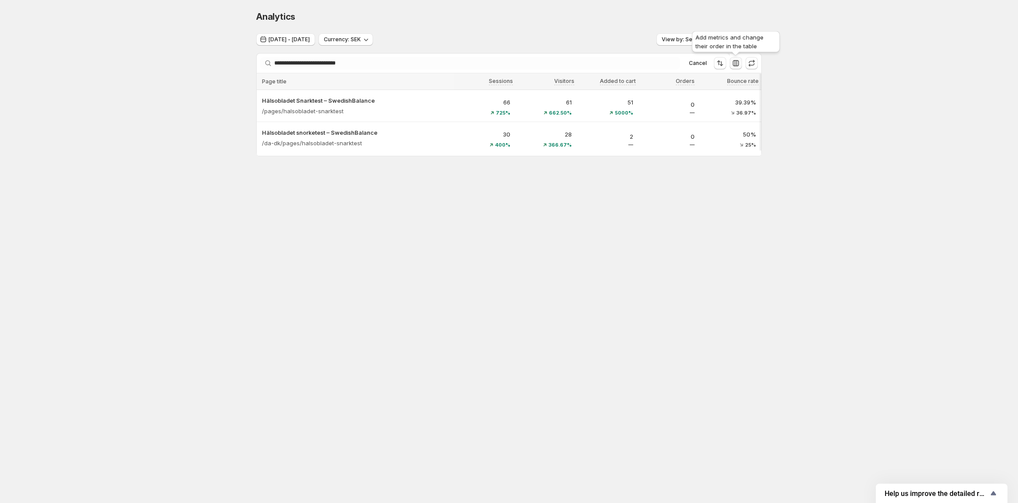
click at [737, 64] on icon "button" at bounding box center [735, 63] width 9 height 9
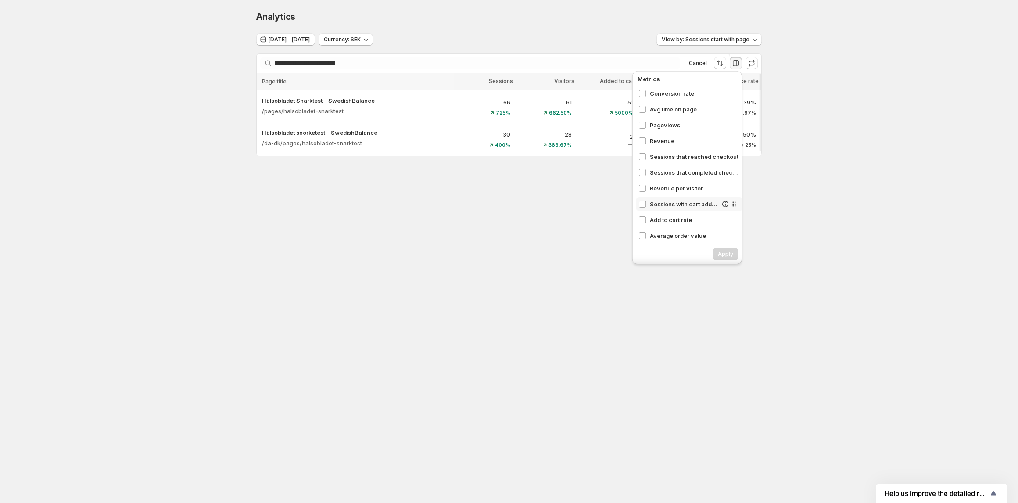
scroll to position [99, 0]
click at [725, 254] on span "Apply" at bounding box center [725, 253] width 15 height 7
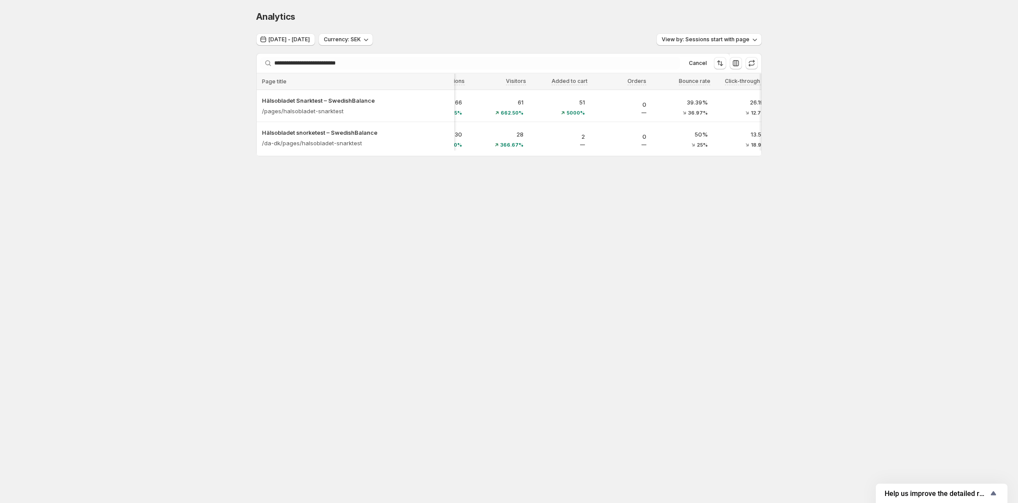
scroll to position [0, 0]
click at [734, 62] on icon "button" at bounding box center [735, 63] width 9 height 9
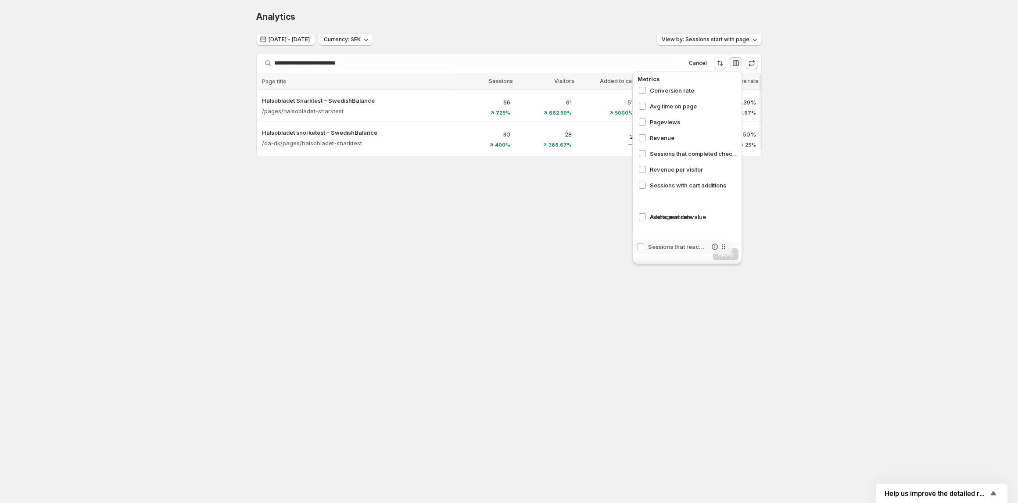
scroll to position [99, 0]
drag, startPoint x: 728, startPoint y: 153, endPoint x: 722, endPoint y: 37, distance: 115.6
click at [722, 37] on div "**********" at bounding box center [509, 102] width 1018 height 204
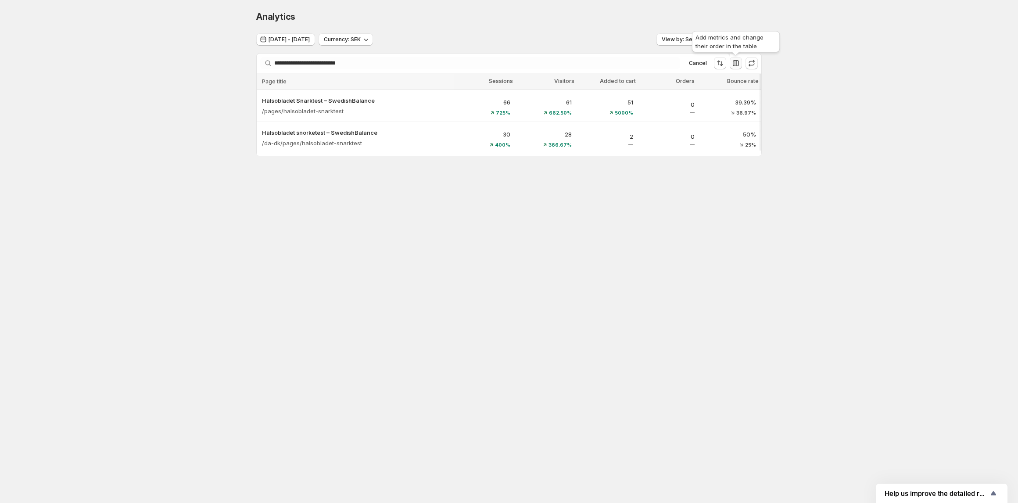
click at [733, 63] on icon "button" at bounding box center [735, 63] width 9 height 9
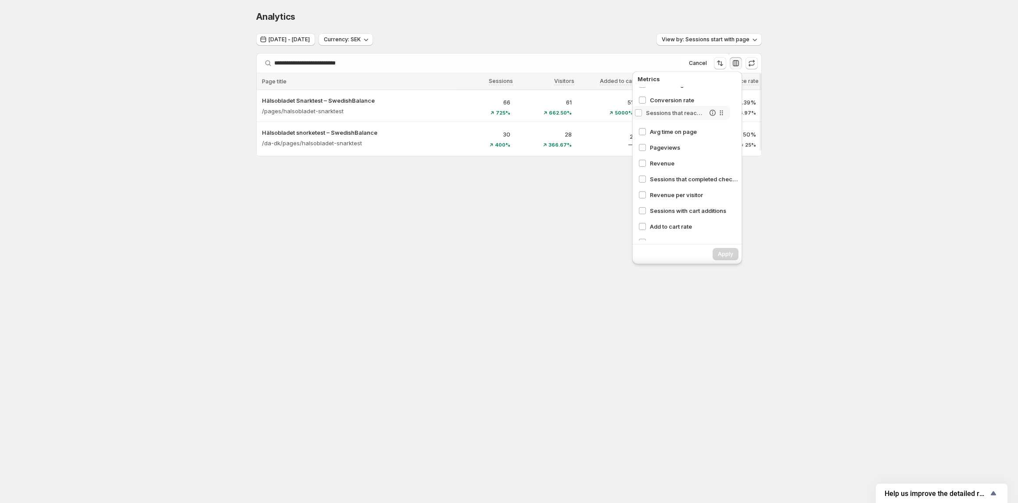
drag, startPoint x: 726, startPoint y: 153, endPoint x: 721, endPoint y: 104, distance: 49.3
click at [721, 104] on div "Sessions Visitors Added to cart Orders Bounce rate Click-through rate Conversio…" at bounding box center [689, 164] width 107 height 154
drag, startPoint x: 725, startPoint y: 161, endPoint x: 722, endPoint y: 141, distance: 20.8
click at [722, 141] on div "Sessions Visitors Added to cart Orders Bounce rate Sessions that reached checko…" at bounding box center [689, 164] width 107 height 154
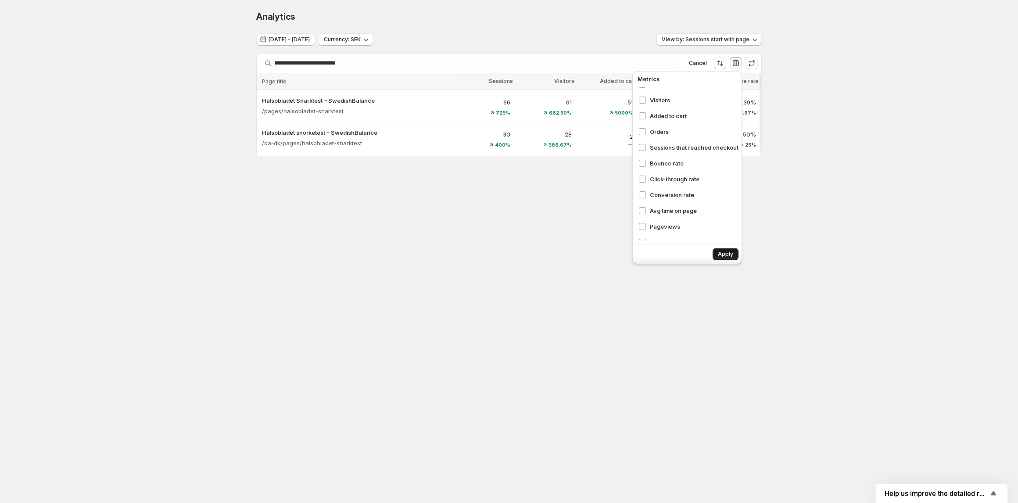
click at [725, 255] on span "Apply" at bounding box center [725, 253] width 15 height 7
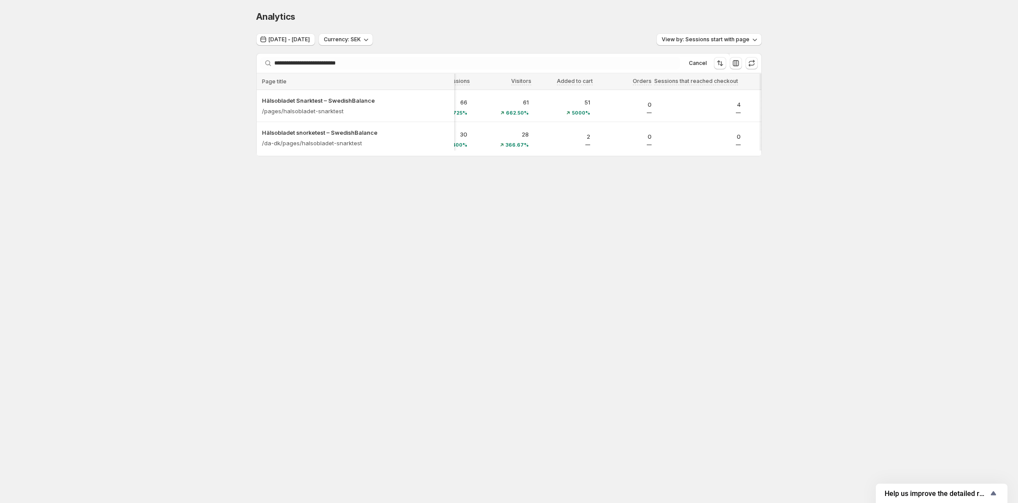
scroll to position [0, 56]
click at [718, 40] on span "View by: Sessions start with page" at bounding box center [706, 39] width 88 height 7
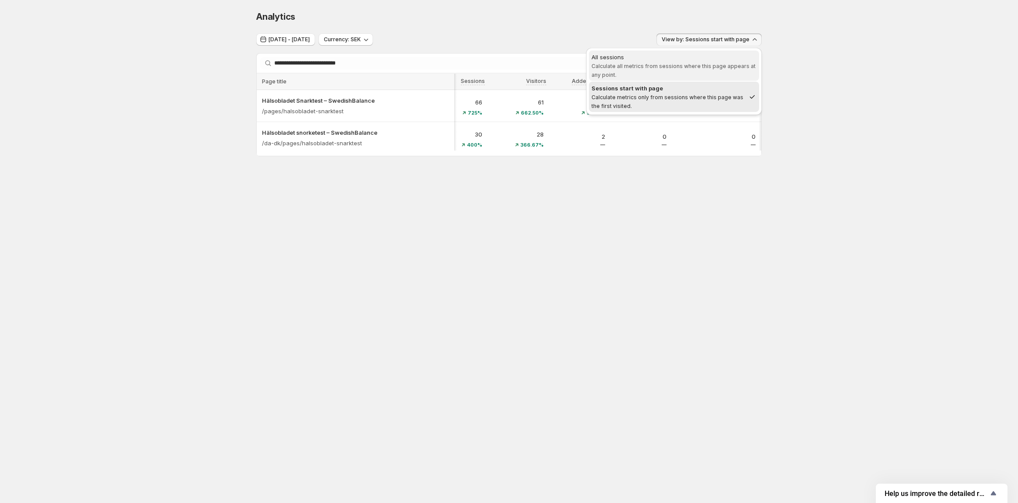
click at [707, 57] on div "All sessions" at bounding box center [673, 57] width 165 height 9
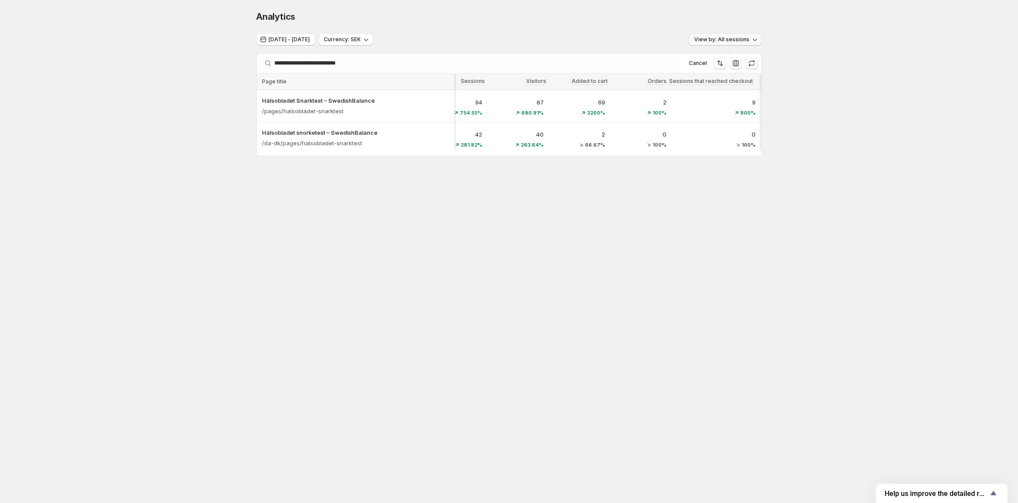
click at [718, 41] on span "View by: All sessions" at bounding box center [721, 39] width 55 height 7
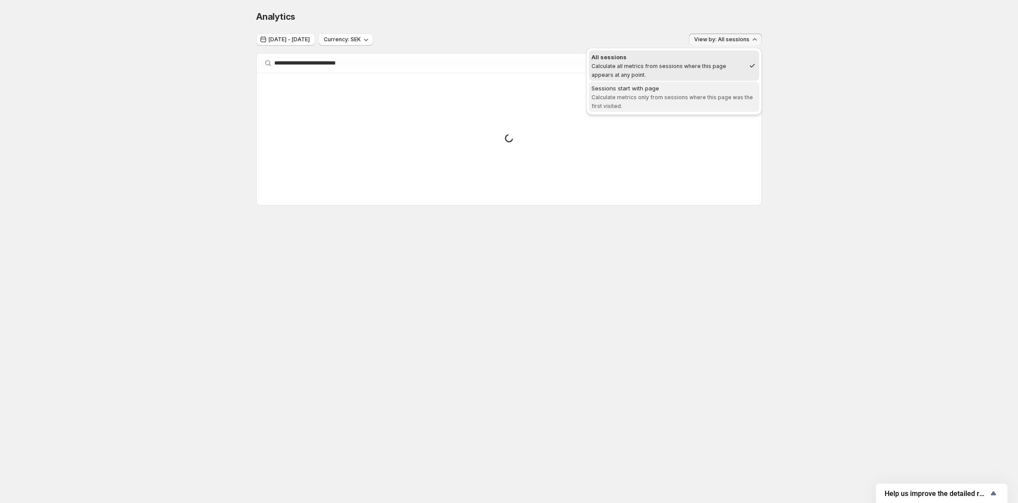
click at [712, 85] on div "Sessions start with page" at bounding box center [673, 88] width 165 height 9
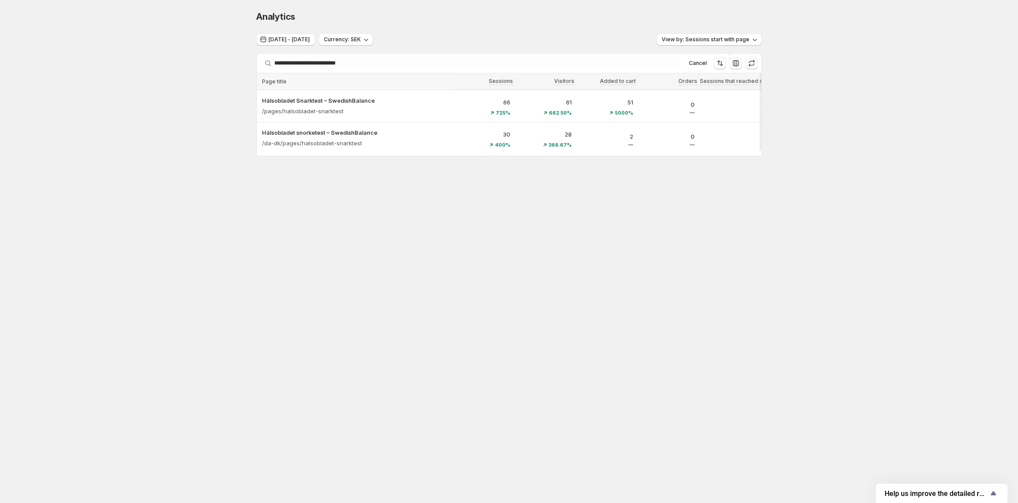
click at [717, 46] on div "View by: Sessions start with page" at bounding box center [708, 39] width 105 height 13
click at [712, 43] on span "View by: Sessions start with page" at bounding box center [706, 39] width 88 height 7
click at [705, 62] on span "All sessions Calculate all metrics from sessions where this page appears at any…" at bounding box center [673, 66] width 165 height 26
click at [730, 37] on span "View by: All sessions" at bounding box center [721, 39] width 55 height 7
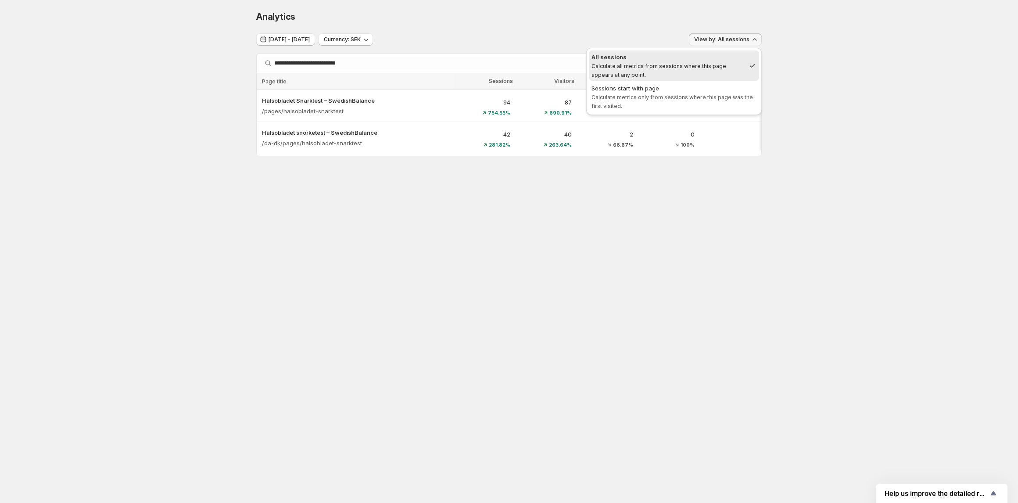
click at [714, 94] on span "Calculate metrics only from sessions where this page was the first visited." at bounding box center [671, 101] width 161 height 15
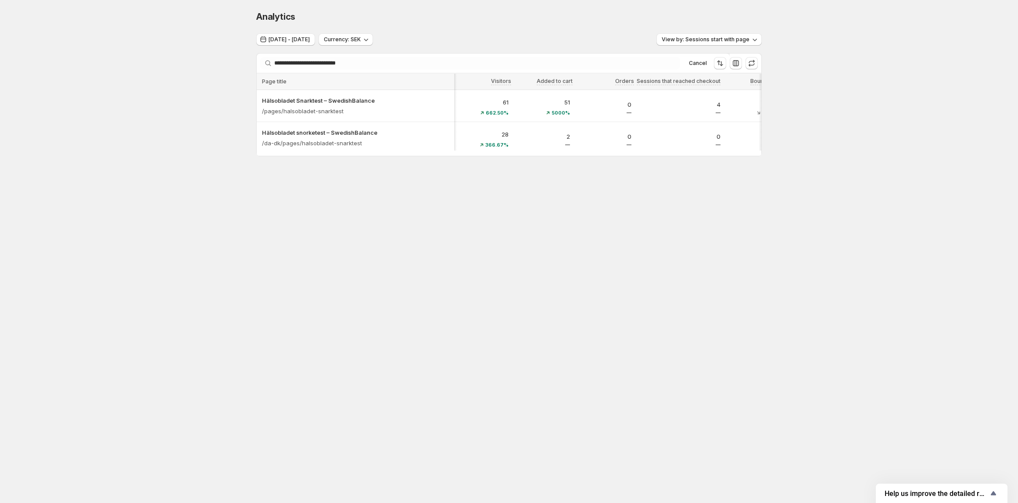
scroll to position [0, 13]
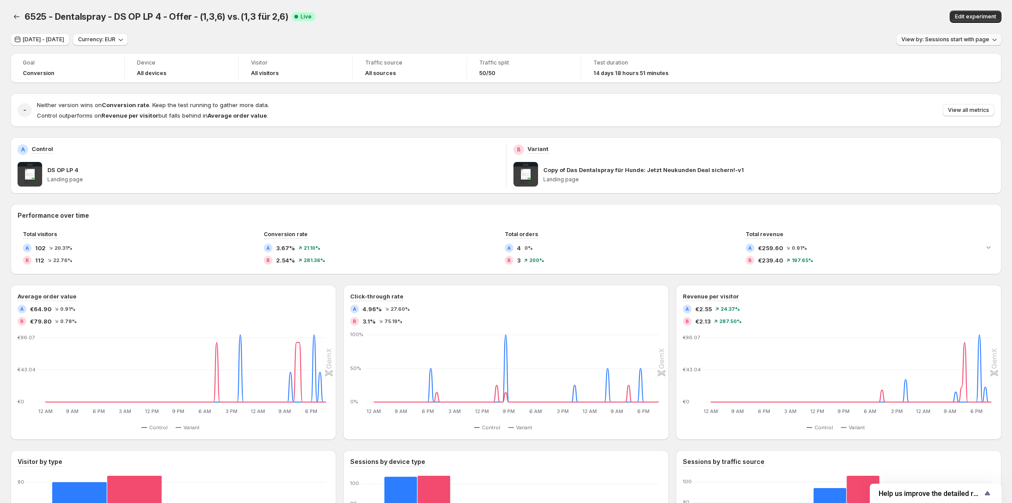
click at [989, 38] on span "View by: Sessions start with page" at bounding box center [945, 39] width 88 height 7
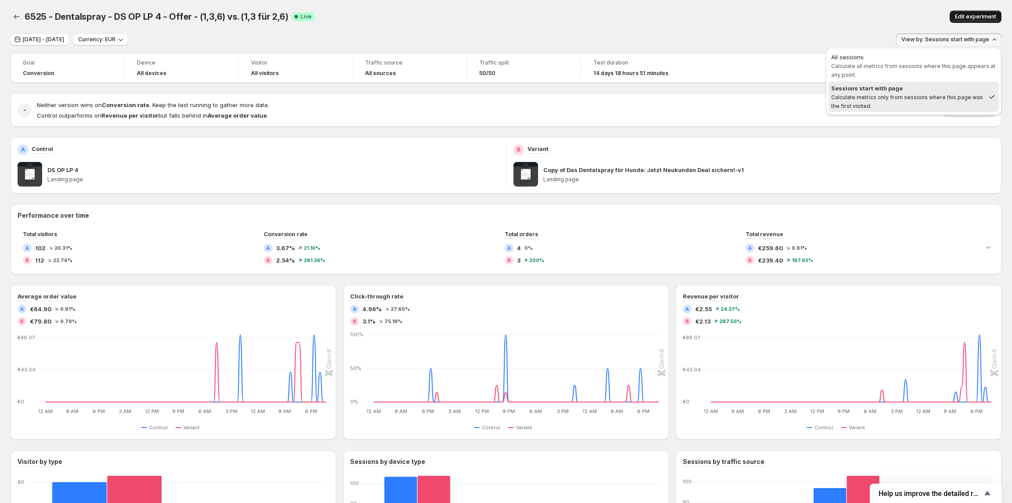
click at [970, 15] on span "Edit experiment" at bounding box center [975, 16] width 41 height 7
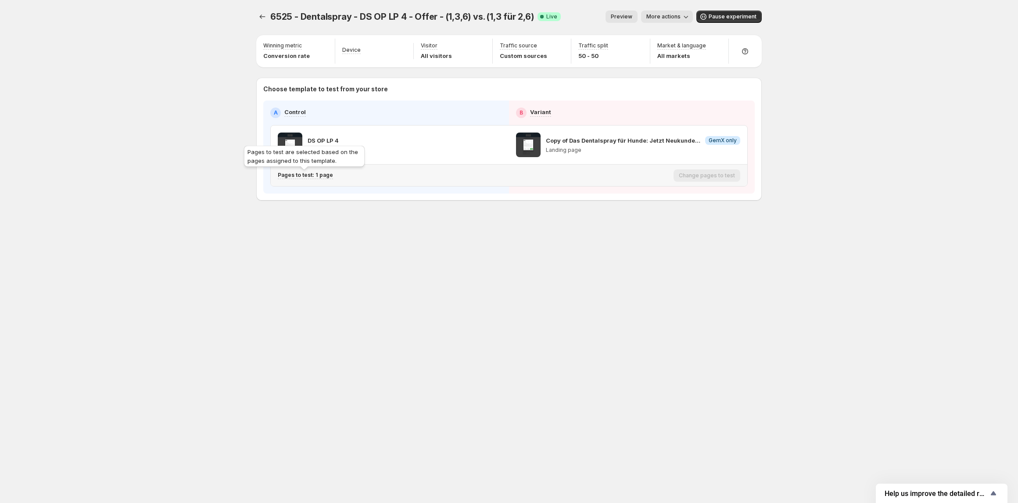
click at [329, 177] on p "Pages to test: 1 page" at bounding box center [305, 175] width 55 height 7
click at [439, 223] on icon "button" at bounding box center [441, 221] width 9 height 9
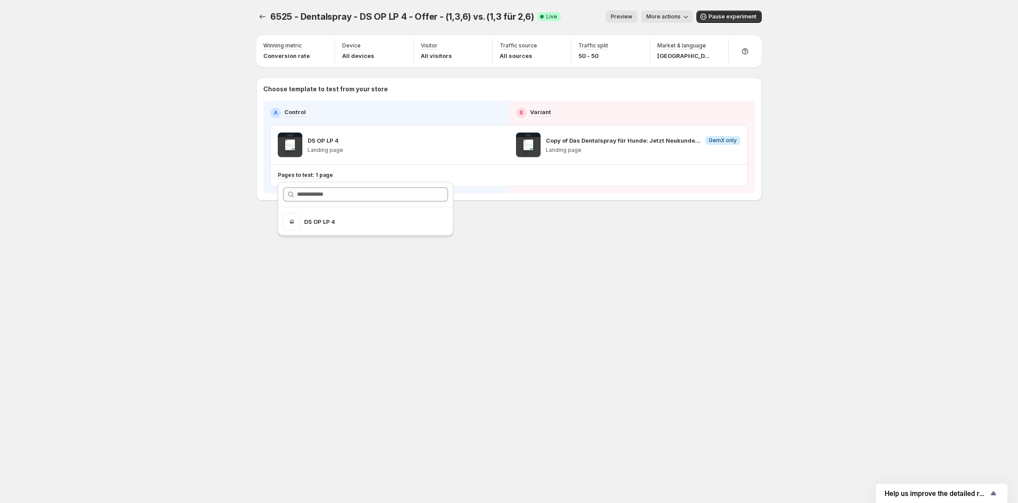
click at [667, 18] on span "More actions" at bounding box center [663, 16] width 34 height 7
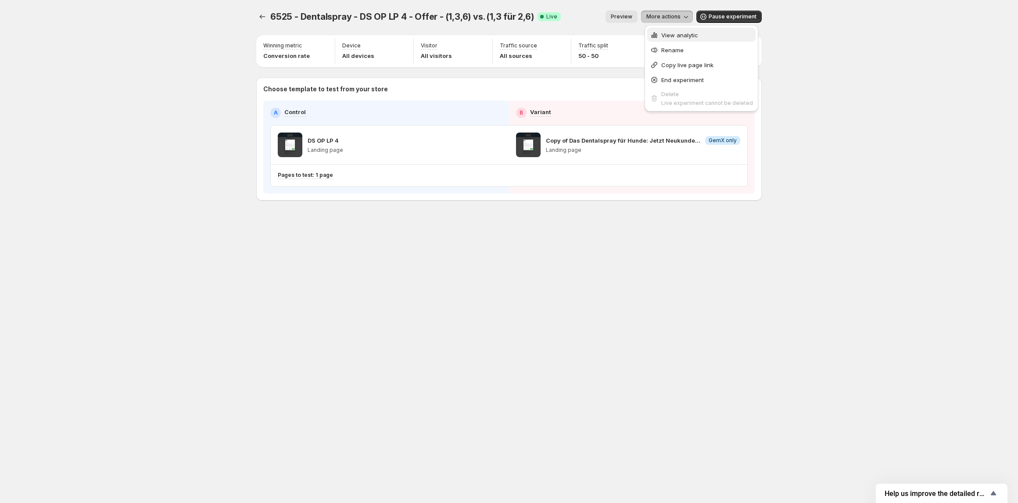
click at [669, 31] on span "View analytic" at bounding box center [707, 35] width 92 height 9
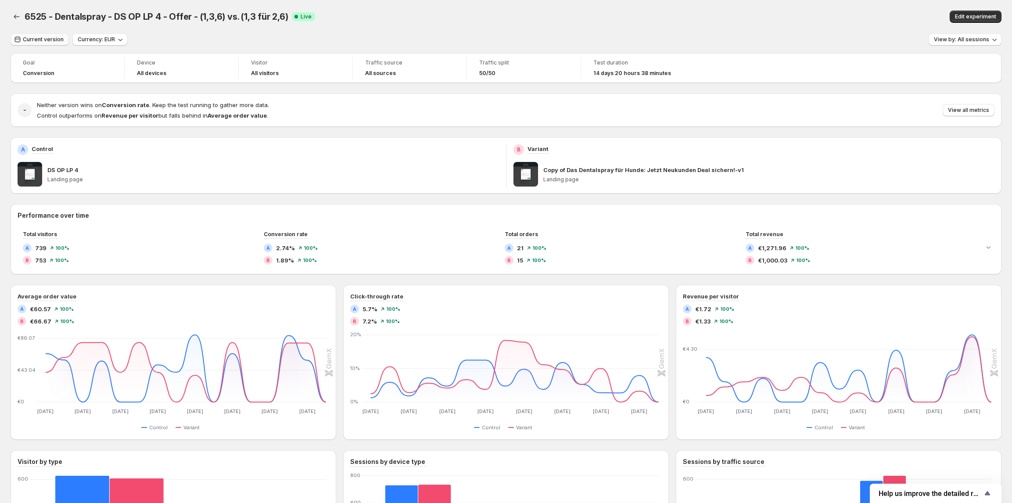
click at [54, 36] on button "Current version" at bounding box center [40, 39] width 58 height 12
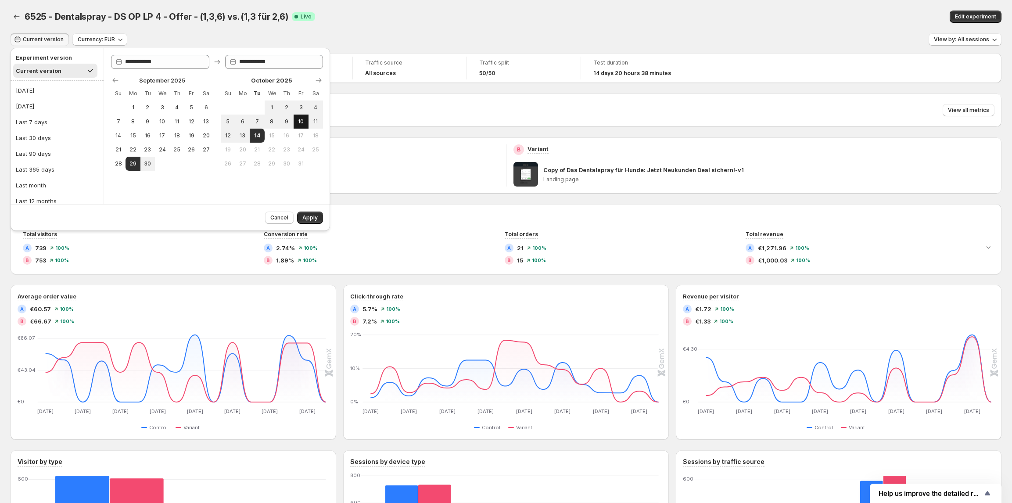
drag, startPoint x: 315, startPoint y: 118, endPoint x: 293, endPoint y: 125, distance: 22.3
click at [312, 118] on span "11" at bounding box center [315, 121] width 7 height 7
type input "**********"
click at [241, 136] on span "13" at bounding box center [242, 135] width 7 height 7
type input "**********"
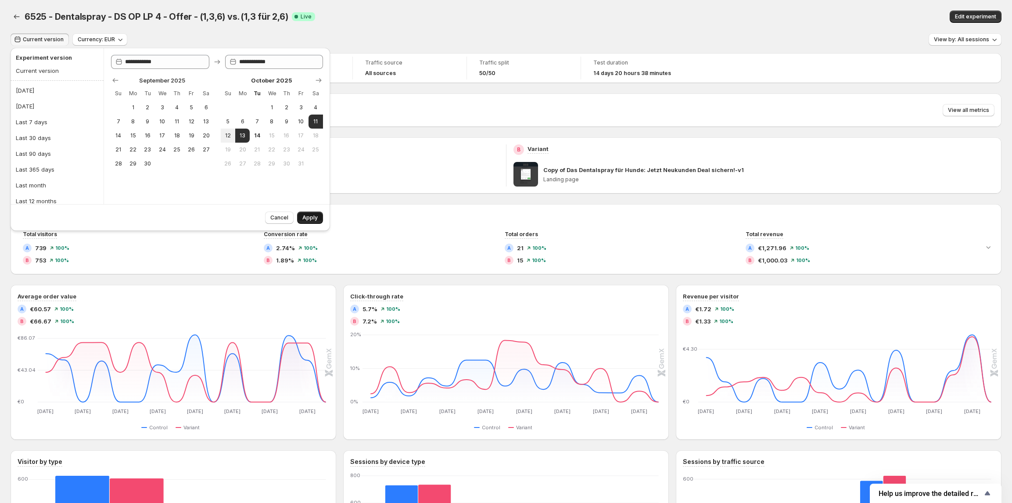
click at [318, 215] on button "Apply" at bounding box center [310, 217] width 26 height 12
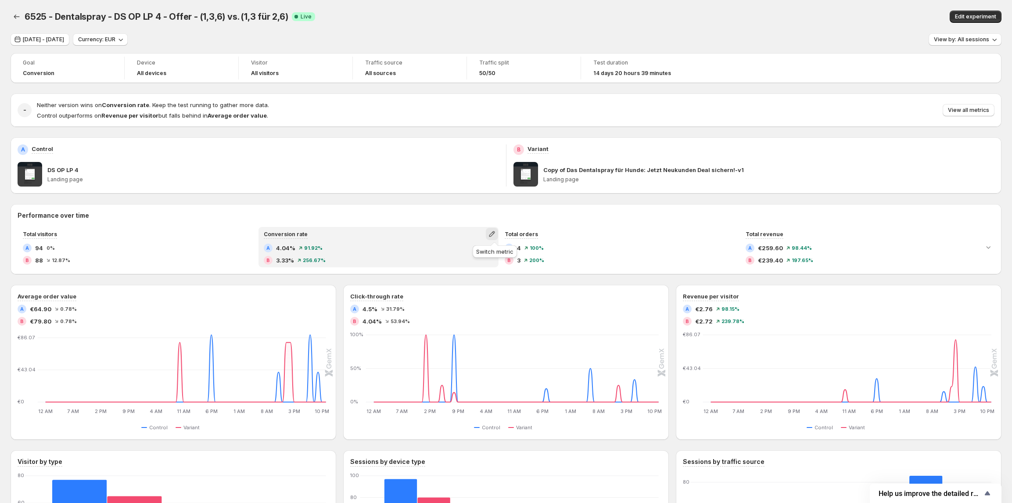
click at [494, 232] on icon "button" at bounding box center [492, 234] width 6 height 6
click at [483, 252] on span "Total sessions" at bounding box center [494, 252] width 121 height 9
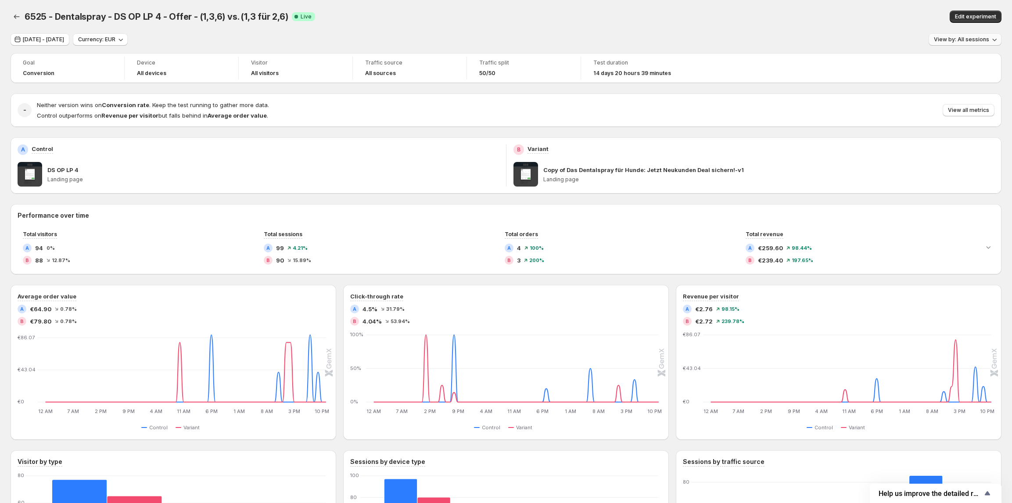
click at [960, 44] on button "View by: All sessions" at bounding box center [964, 39] width 73 height 12
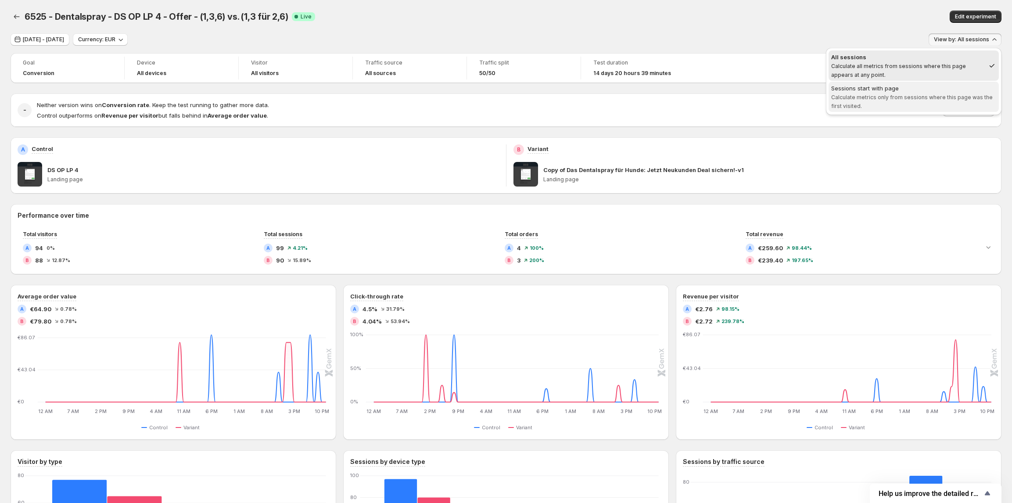
click at [920, 94] on span "Calculate metrics only from sessions where this page was the first visited." at bounding box center [911, 101] width 161 height 15
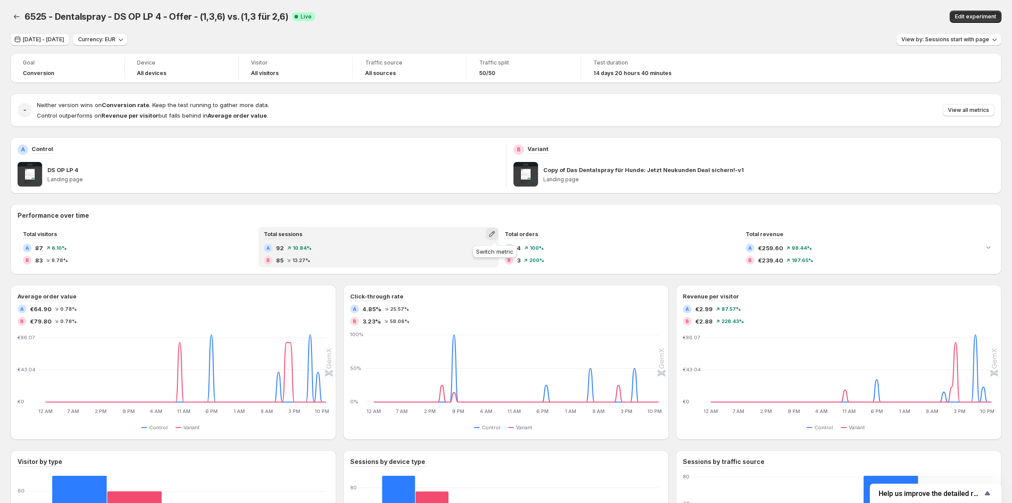
click at [494, 234] on icon "button" at bounding box center [492, 234] width 6 height 6
click at [469, 250] on span "Conversion rate" at bounding box center [456, 252] width 44 height 7
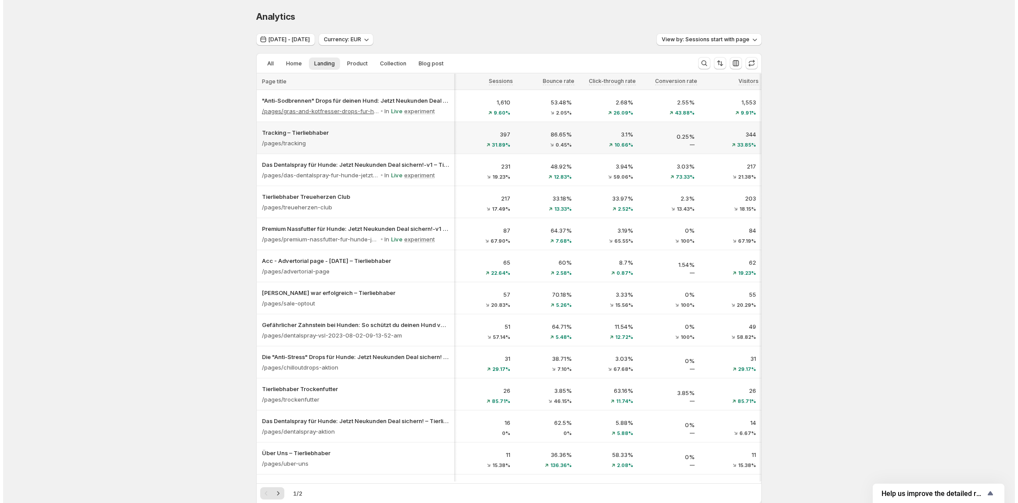
scroll to position [0, 185]
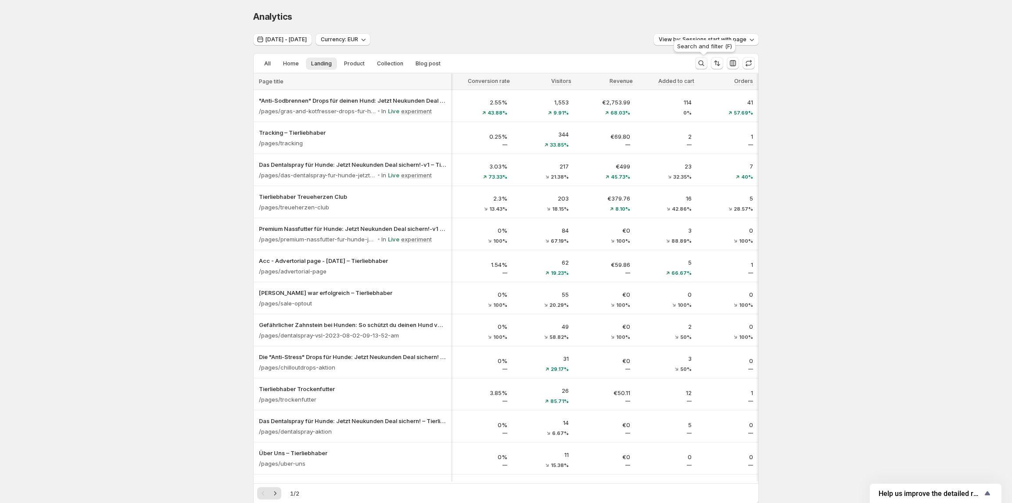
click at [702, 58] on button "Search and filter results" at bounding box center [701, 63] width 12 height 12
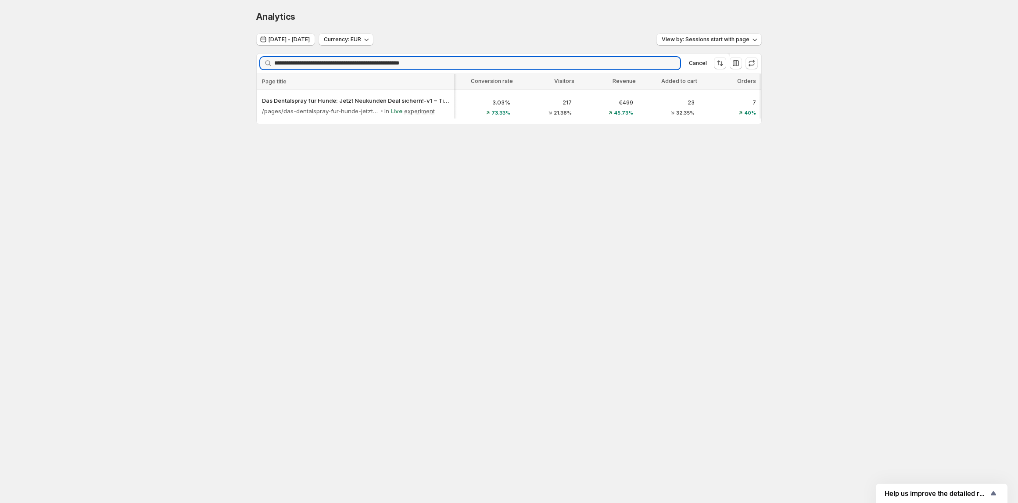
type input "**********"
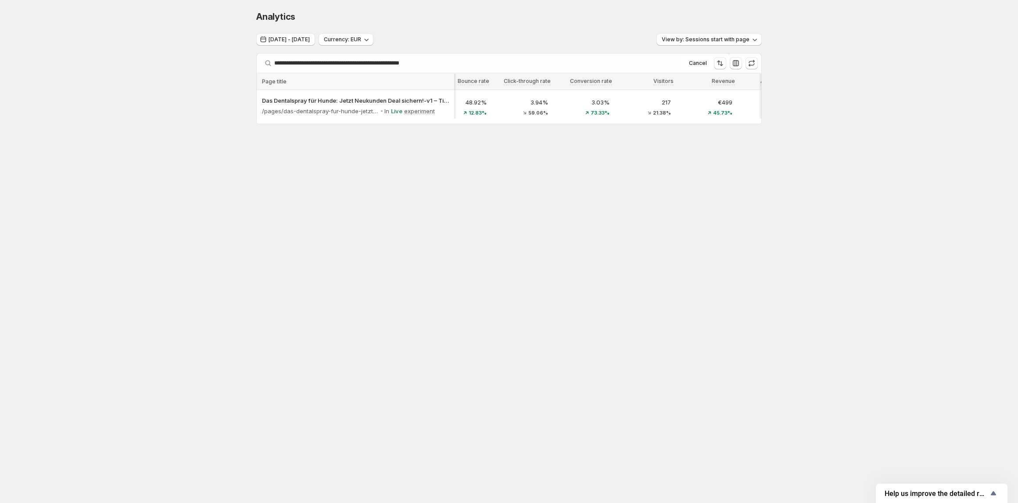
scroll to position [0, 0]
click at [694, 44] on button "View by: Sessions start with page" at bounding box center [708, 39] width 105 height 12
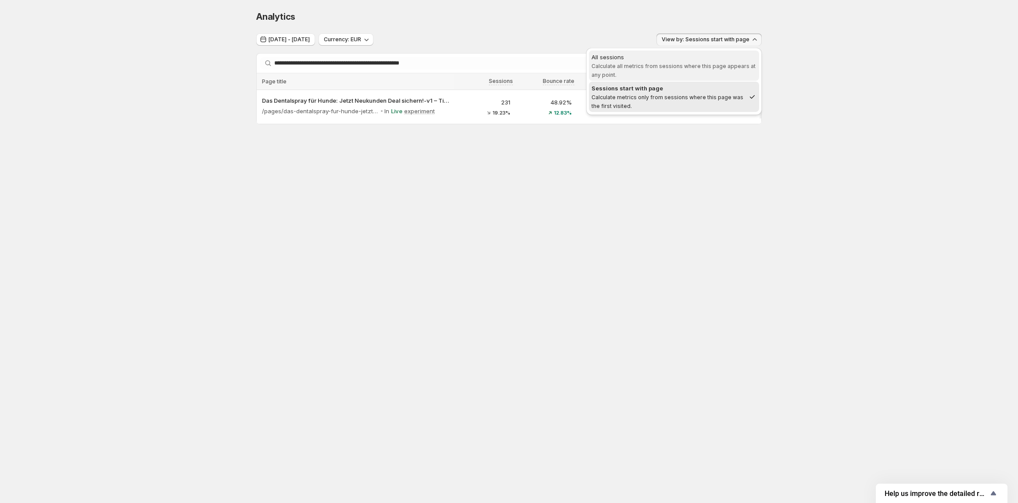
click at [687, 61] on span "All sessions Calculate all metrics from sessions where this page appears at any…" at bounding box center [673, 66] width 165 height 26
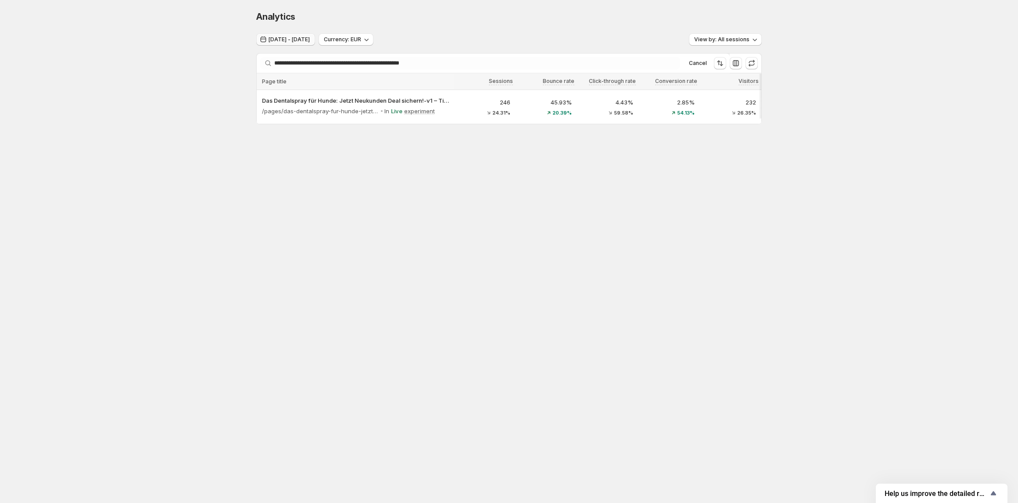
click at [310, 38] on span "[DATE] - [DATE]" at bounding box center [288, 39] width 41 height 7
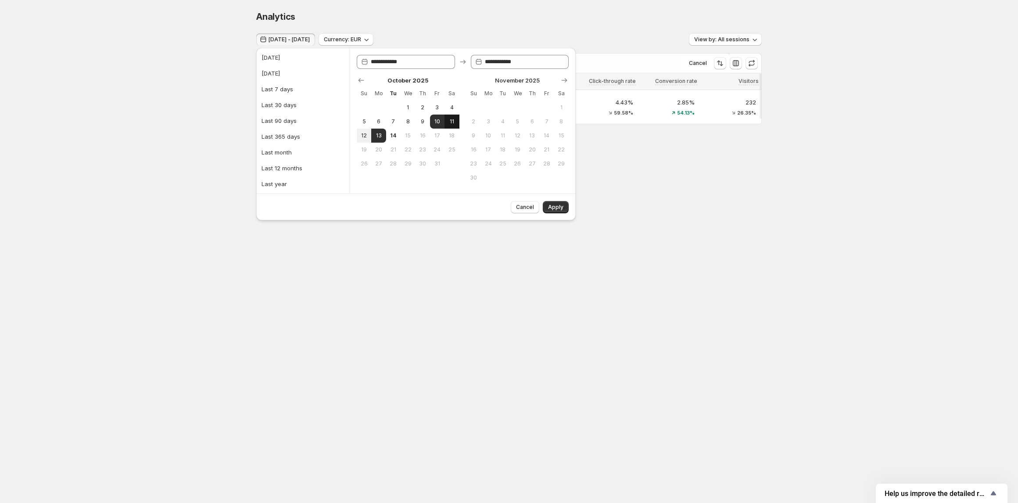
click at [451, 120] on span "11" at bounding box center [451, 121] width 7 height 7
type input "**********"
drag, startPoint x: 379, startPoint y: 136, endPoint x: 466, endPoint y: 160, distance: 90.2
click at [378, 136] on span "13" at bounding box center [378, 135] width 7 height 7
type input "**********"
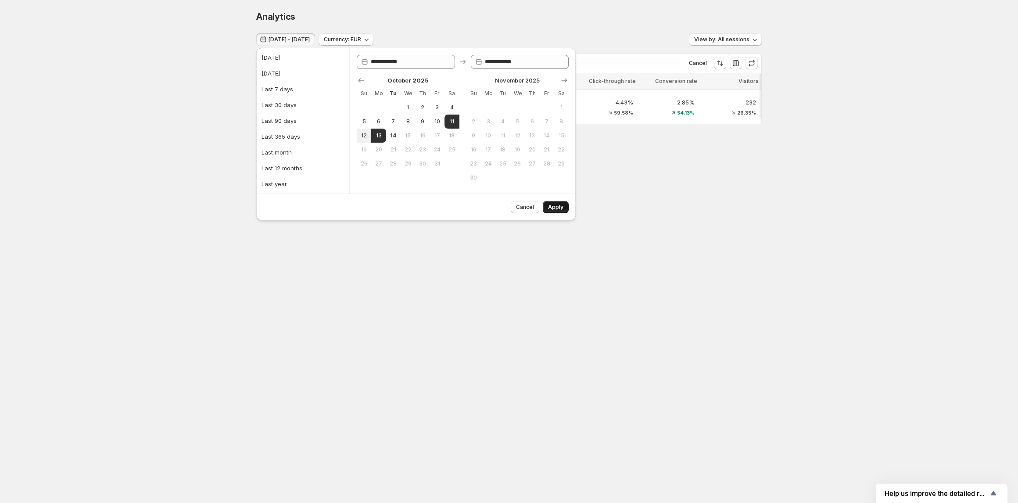
click at [557, 211] on span "Apply" at bounding box center [555, 207] width 15 height 7
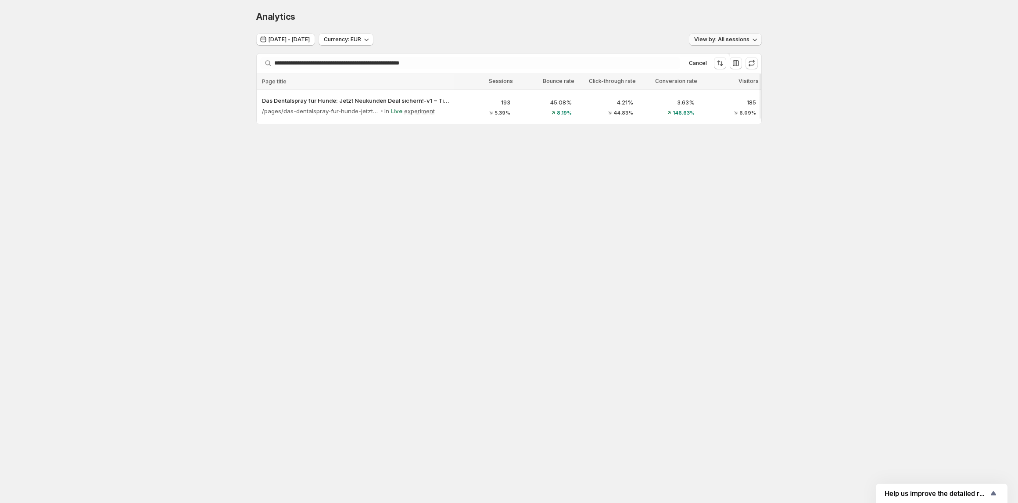
click at [737, 39] on span "View by: All sessions" at bounding box center [721, 39] width 55 height 7
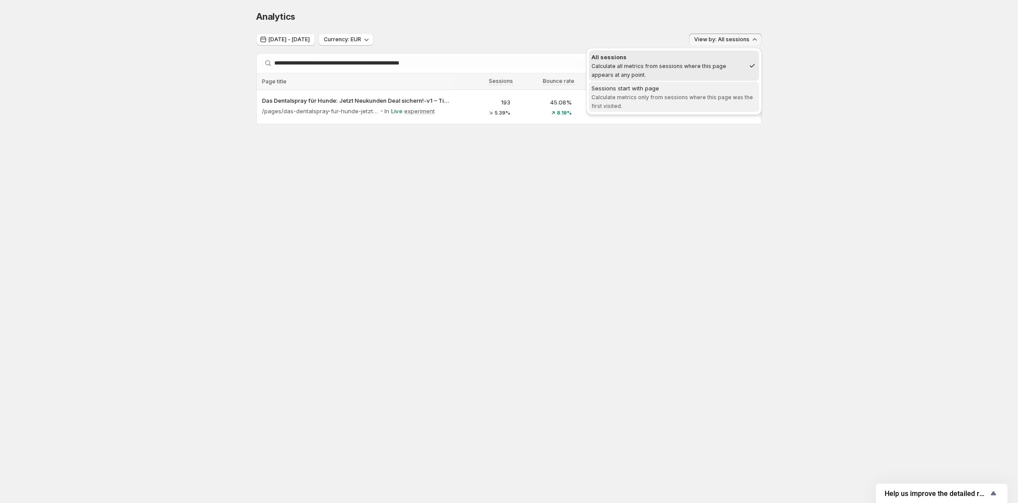
click at [711, 100] on span "Calculate metrics only from sessions where this page was the first visited." at bounding box center [671, 101] width 161 height 15
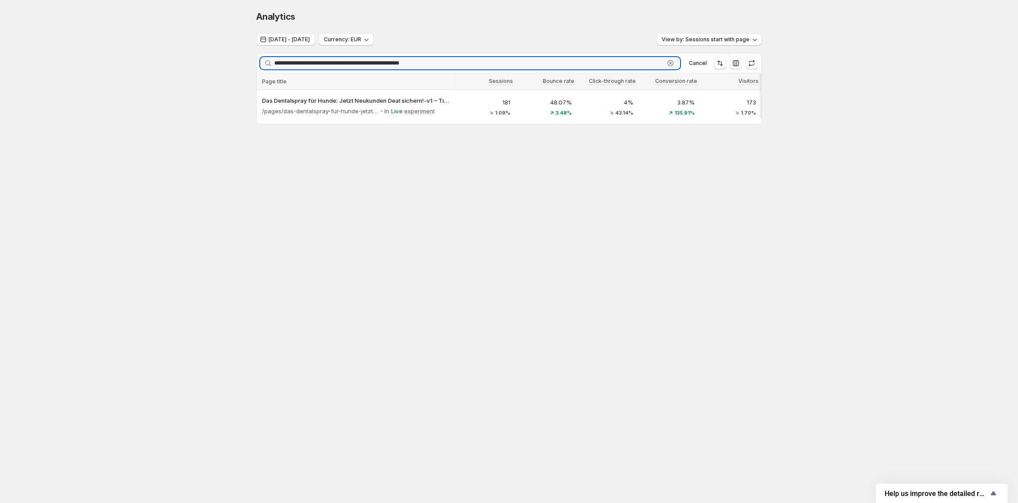
drag, startPoint x: 460, startPoint y: 62, endPoint x: 243, endPoint y: 69, distance: 217.7
click at [243, 69] on div "**********" at bounding box center [509, 86] width 1018 height 172
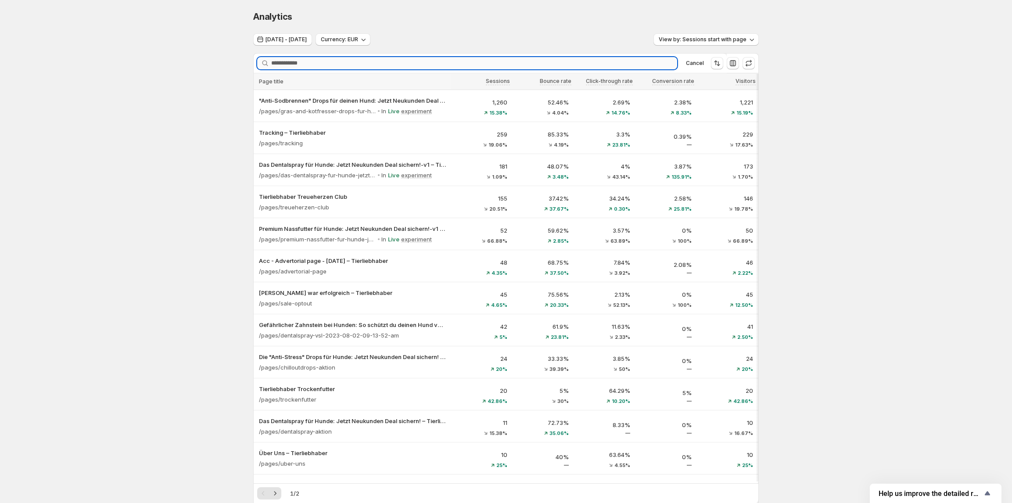
click at [313, 64] on input "Searching..." at bounding box center [474, 63] width 406 height 12
paste input "**********"
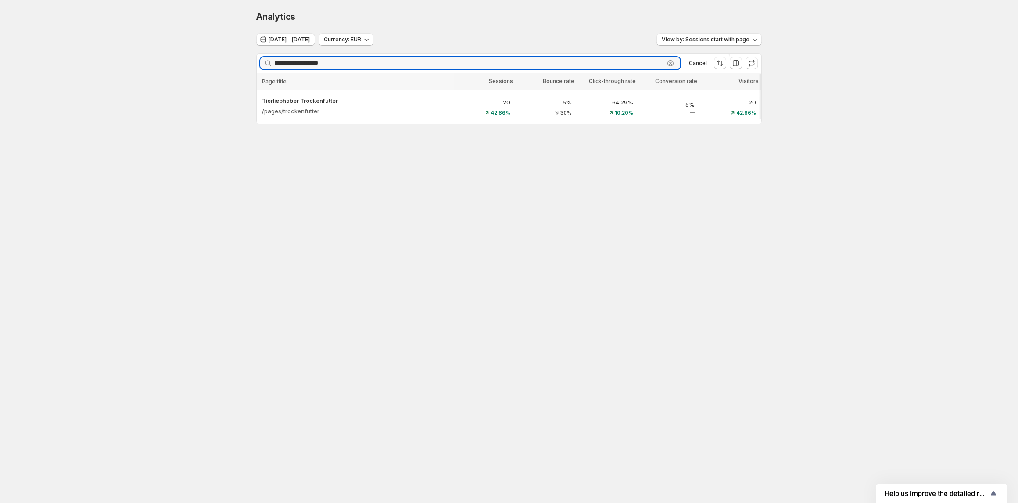
type input "**********"
click at [447, 172] on div "**********" at bounding box center [509, 86] width 526 height 172
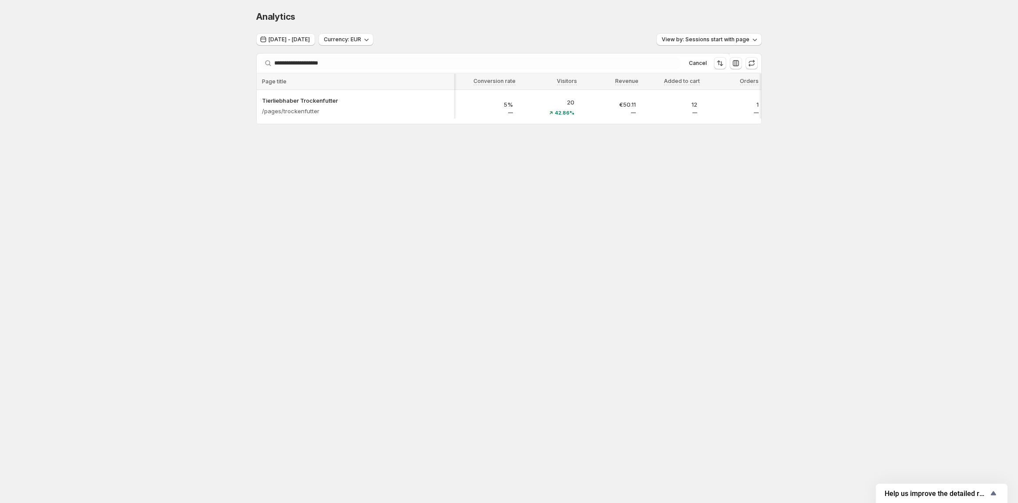
scroll to position [0, 185]
click at [708, 39] on span "View by: Sessions start with page" at bounding box center [706, 39] width 88 height 7
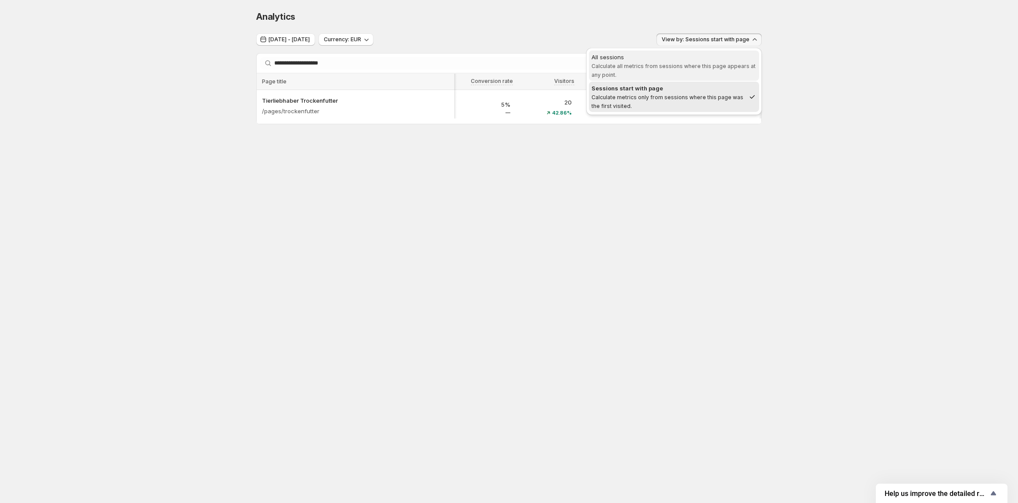
click at [699, 53] on div "All sessions" at bounding box center [673, 57] width 165 height 9
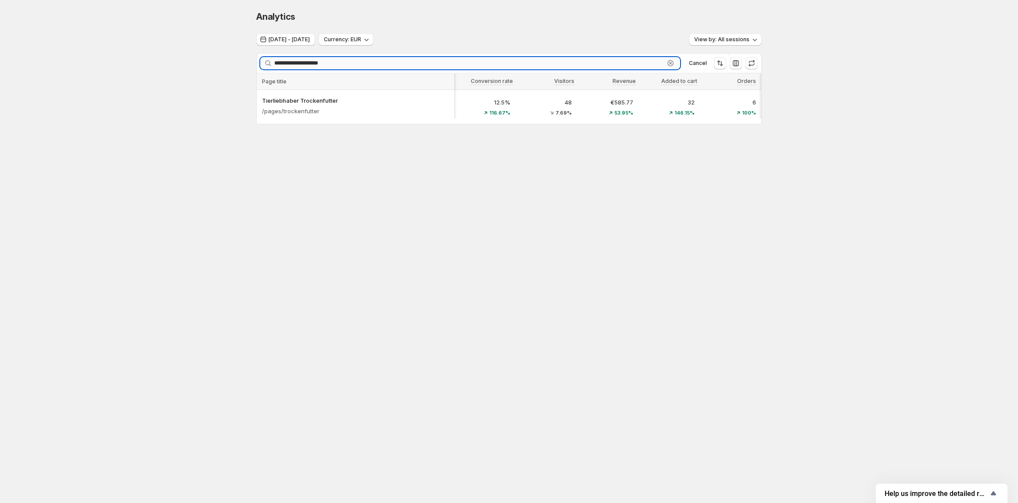
click at [332, 61] on input "**********" at bounding box center [469, 63] width 390 height 12
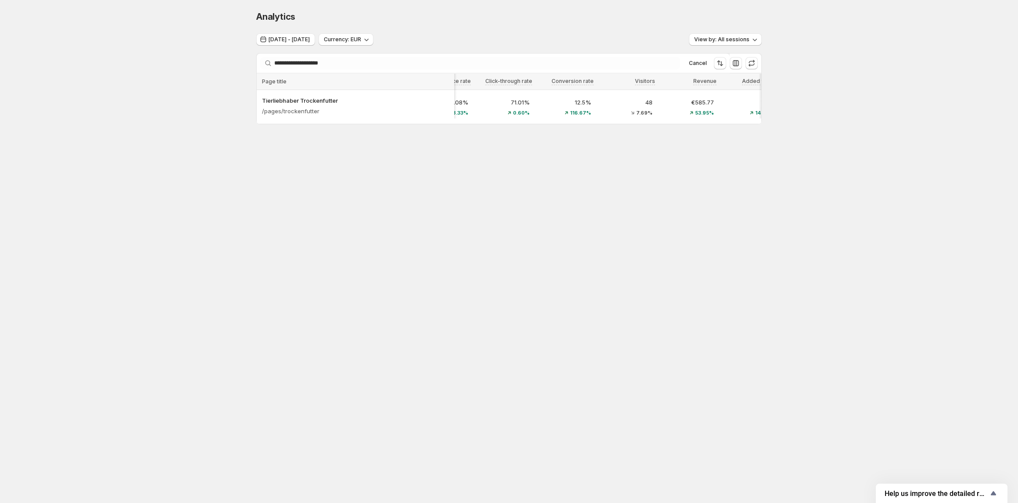
scroll to position [0, 68]
click at [734, 66] on icon "button" at bounding box center [735, 63] width 9 height 9
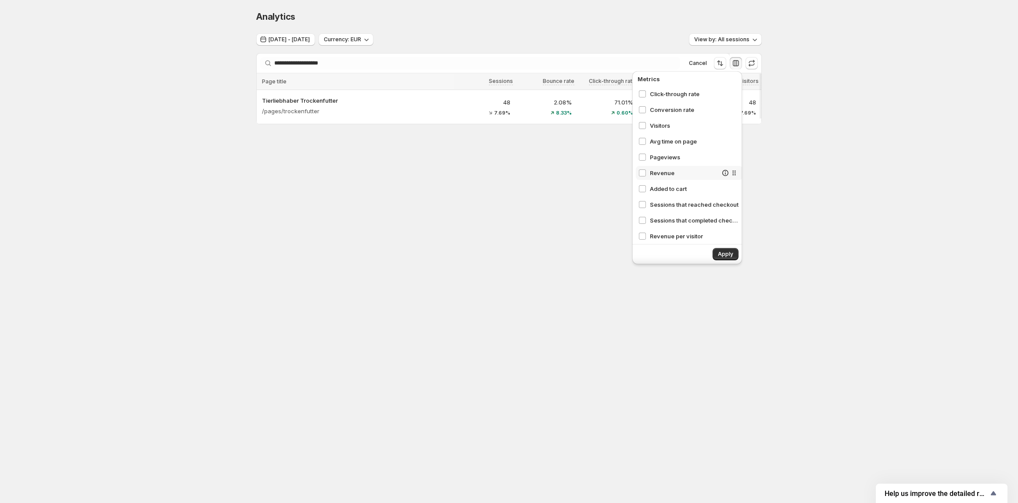
scroll to position [99, 0]
click at [646, 137] on div "Sessions that reached checkout" at bounding box center [677, 137] width 79 height 9
click at [730, 256] on span "Apply" at bounding box center [725, 253] width 15 height 7
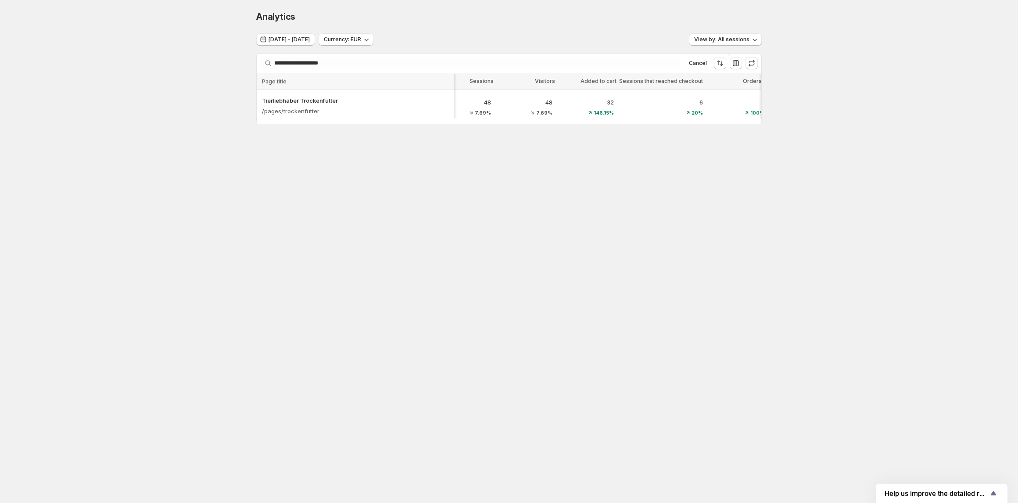
scroll to position [0, 25]
click at [708, 40] on span "View by: All sessions" at bounding box center [721, 39] width 55 height 7
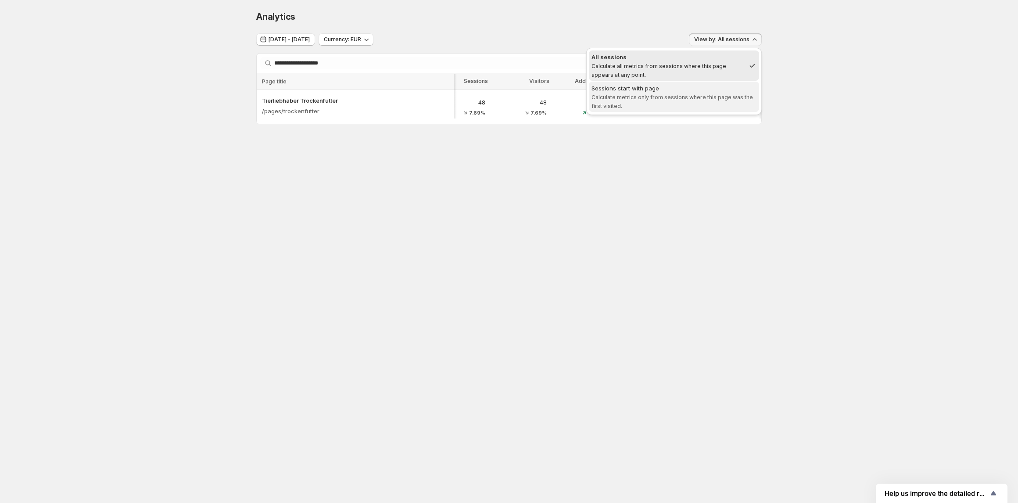
click at [685, 95] on span "Calculate metrics only from sessions where this page was the first visited." at bounding box center [671, 101] width 161 height 15
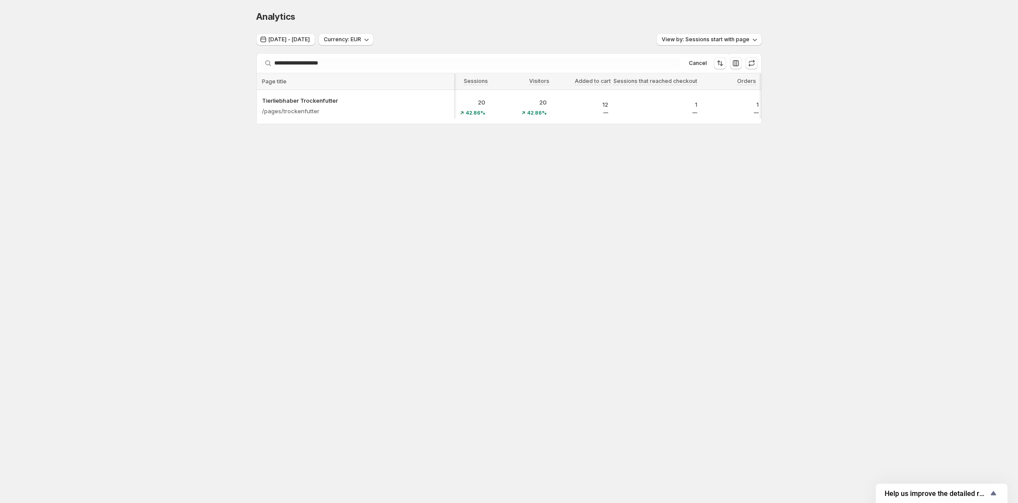
drag, startPoint x: 528, startPoint y: 127, endPoint x: 502, endPoint y: 127, distance: 26.3
click at [502, 124] on div at bounding box center [509, 123] width 505 height 2
drag, startPoint x: 506, startPoint y: 123, endPoint x: 474, endPoint y: 127, distance: 32.2
click at [474, 123] on div at bounding box center [508, 122] width 497 height 0
click at [476, 182] on body "**********" at bounding box center [509, 251] width 1018 height 503
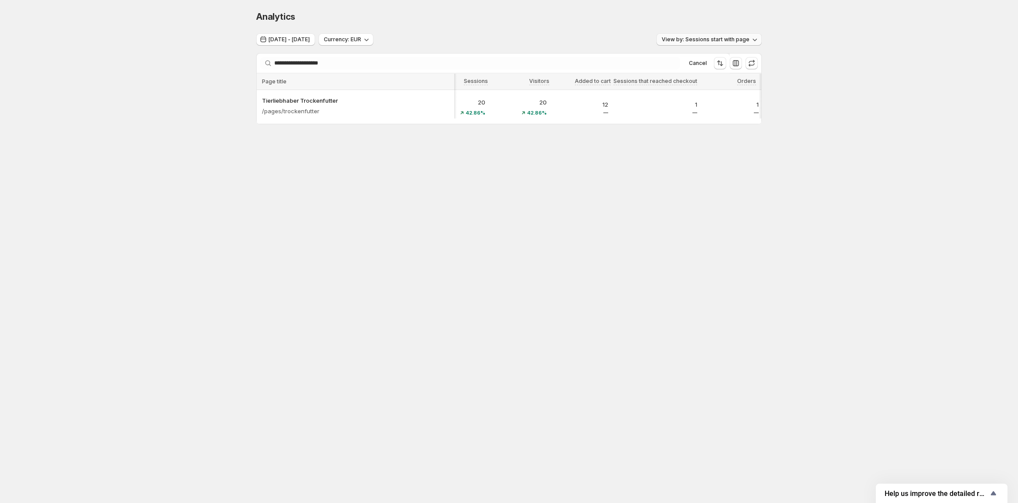
click at [698, 44] on button "View by: Sessions start with page" at bounding box center [708, 39] width 105 height 12
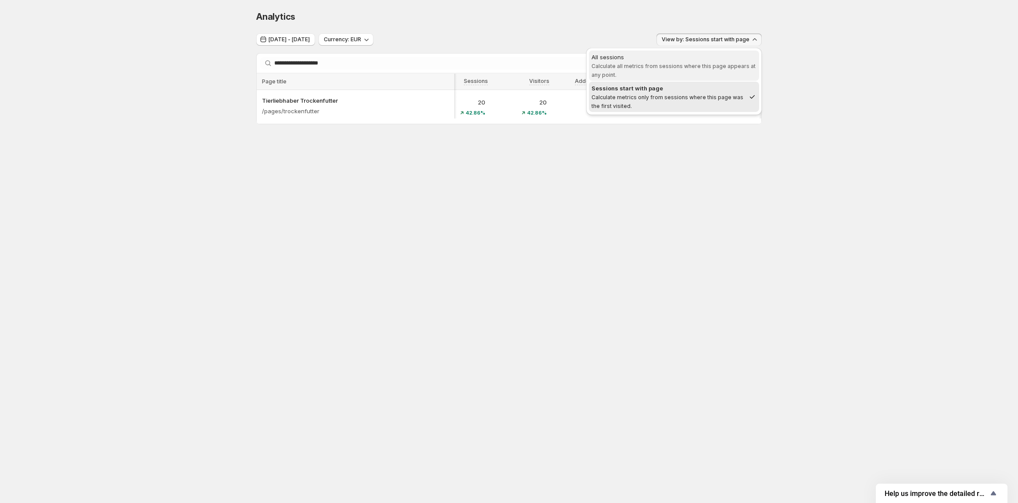
click at [697, 57] on div "All sessions" at bounding box center [673, 57] width 165 height 9
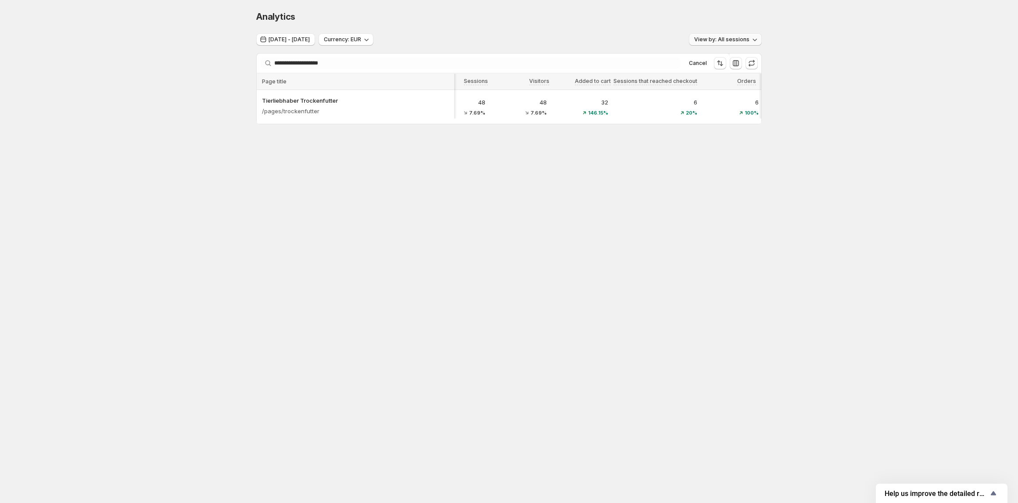
click at [712, 37] on span "View by: All sessions" at bounding box center [721, 39] width 55 height 7
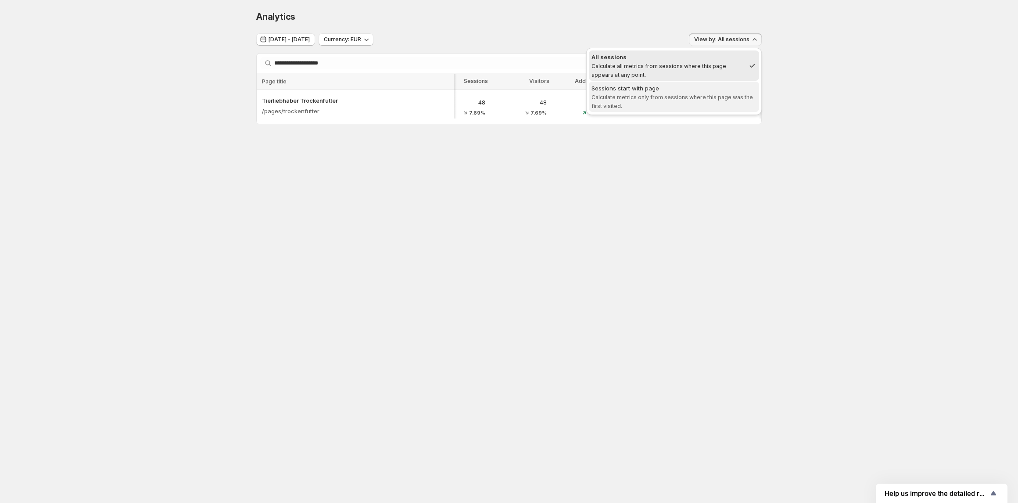
click at [706, 85] on div "Sessions start with page" at bounding box center [673, 88] width 165 height 9
